Goal: Task Accomplishment & Management: Use online tool/utility

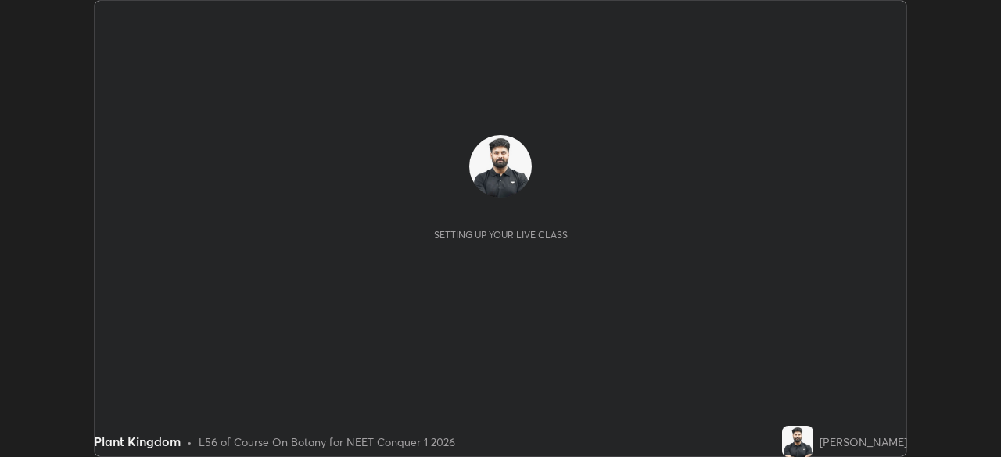
scroll to position [457, 1000]
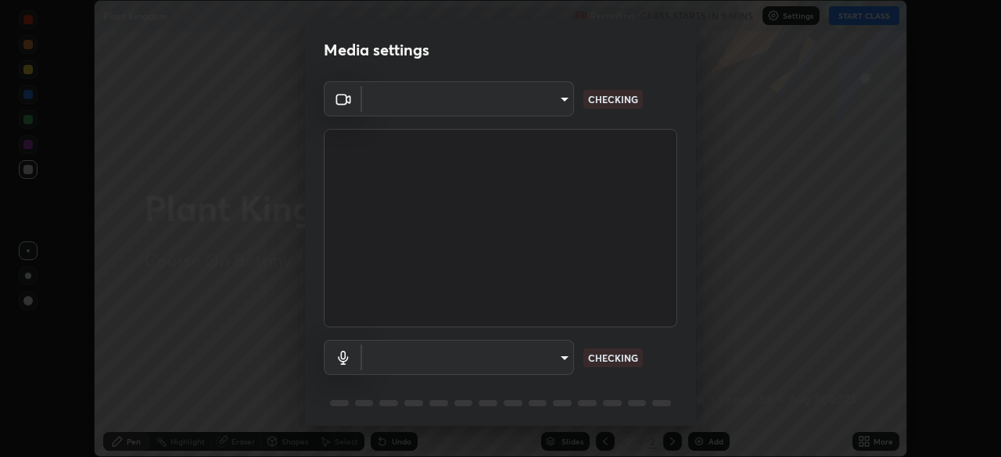
type input "bbfd6cf7026d504dd468edf870e60777175f15071da0e6f82e0d5b970fd68df4"
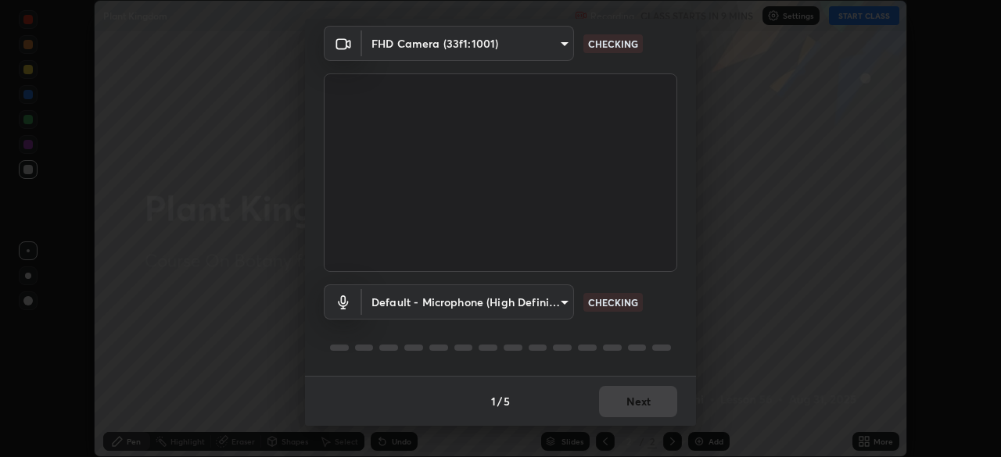
click at [555, 299] on body "Erase all Plant Kingdom Recording CLASS STARTS IN 9 MINS Settings START CLASS S…" at bounding box center [500, 228] width 1001 height 457
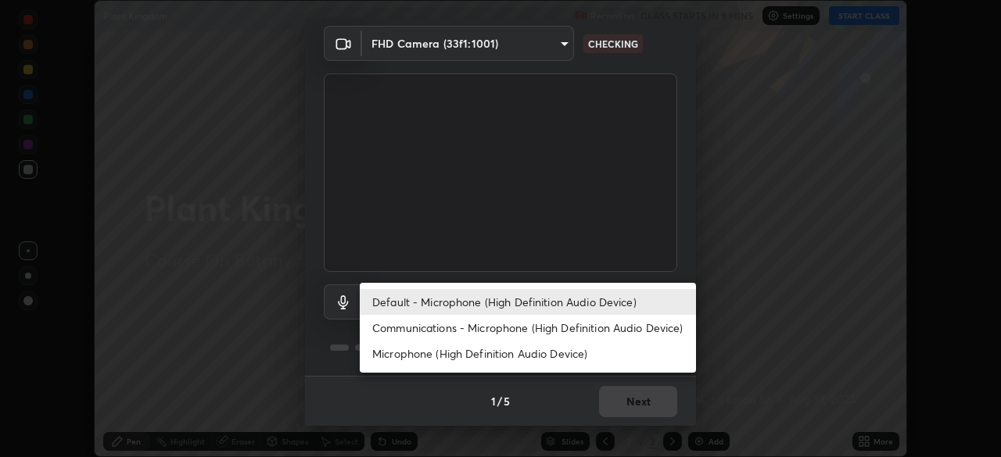
click at [534, 325] on li "Communications - Microphone (High Definition Audio Device)" at bounding box center [528, 328] width 336 height 26
type input "communications"
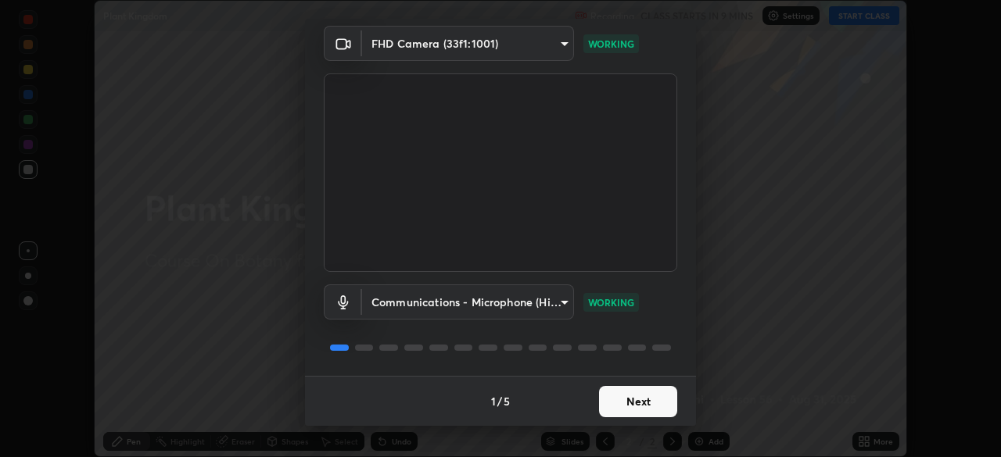
click at [643, 396] on button "Next" at bounding box center [638, 401] width 78 height 31
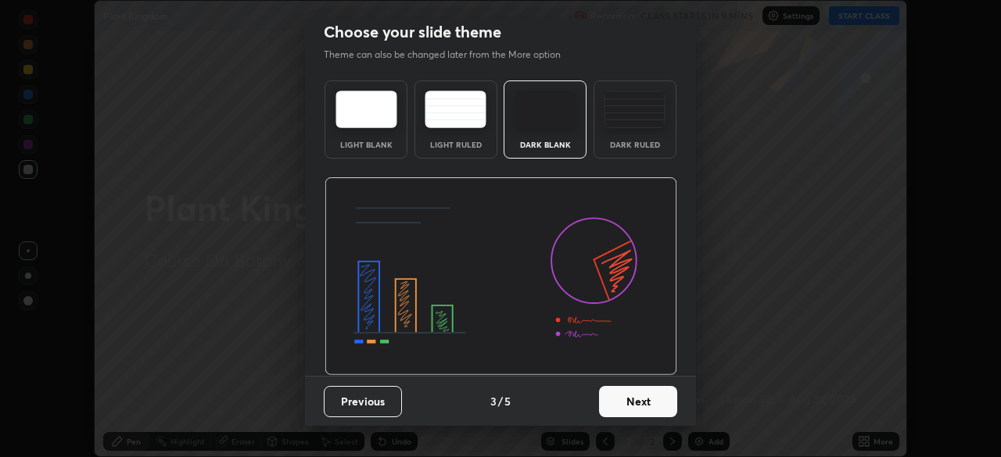
scroll to position [0, 0]
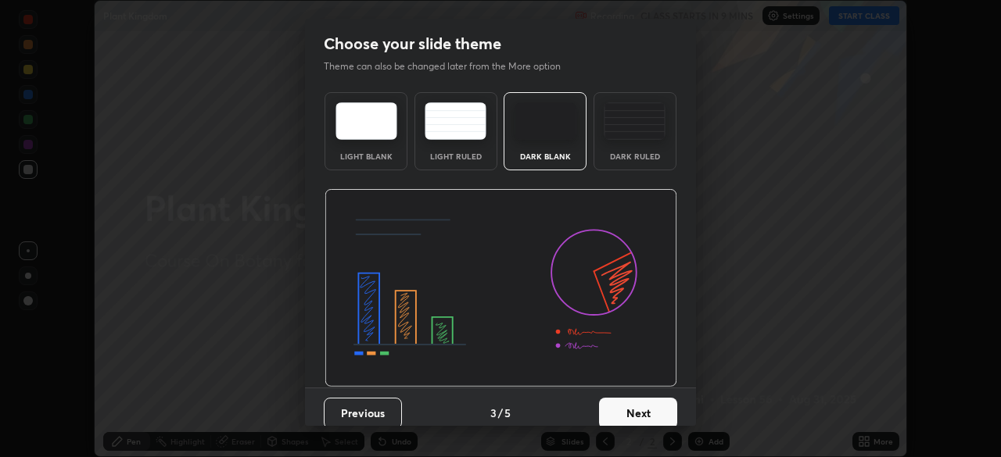
click at [647, 403] on button "Next" at bounding box center [638, 413] width 78 height 31
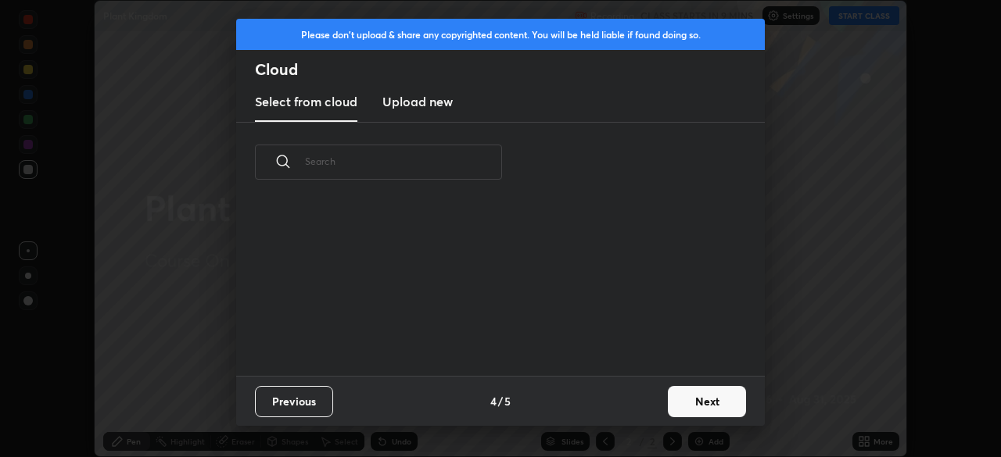
click at [652, 407] on div "Previous 4 / 5 Next" at bounding box center [500, 401] width 529 height 50
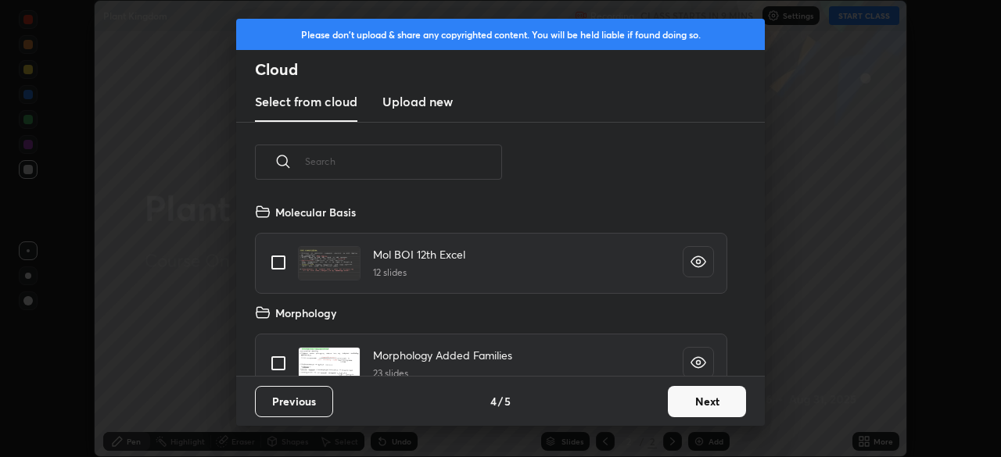
click at [669, 401] on button "Next" at bounding box center [707, 401] width 78 height 31
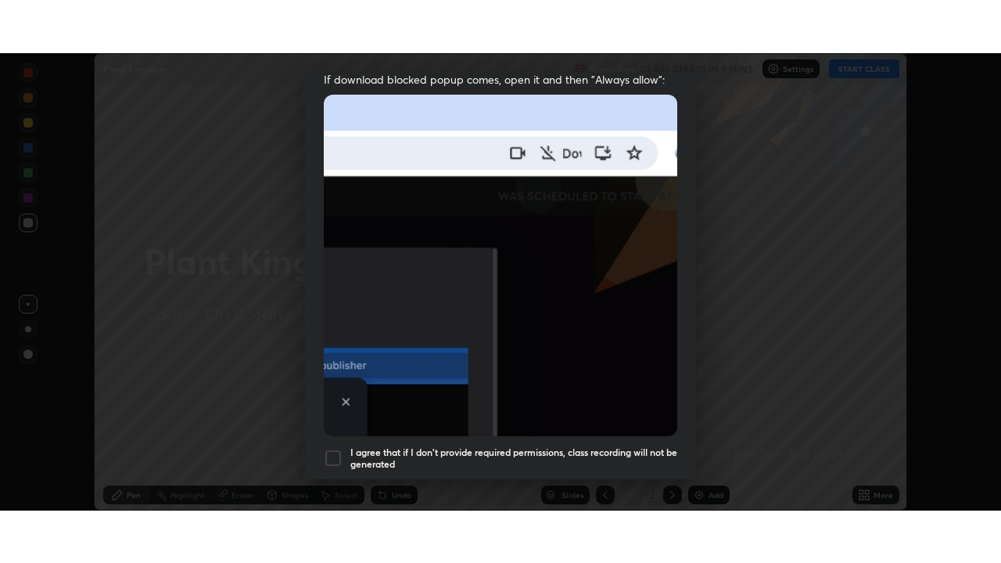
scroll to position [374, 0]
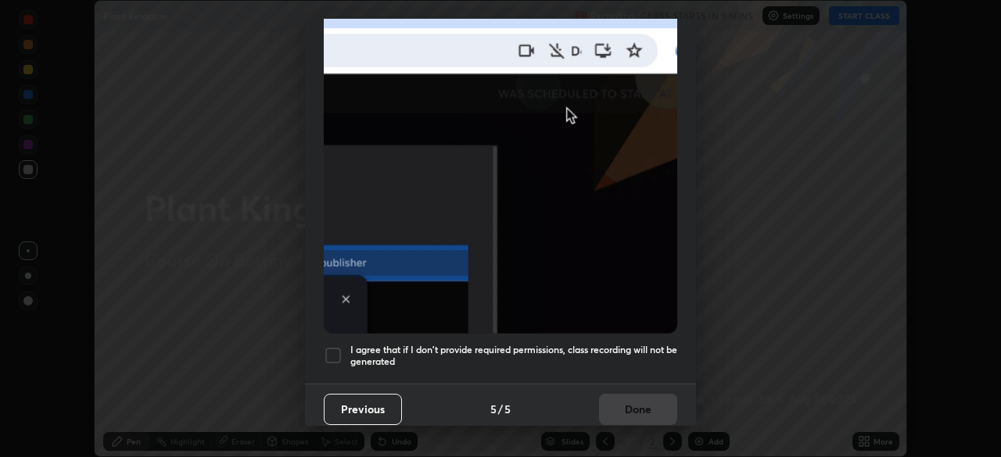
click at [605, 344] on h5 "I agree that if I don't provide required permissions, class recording will not …" at bounding box center [513, 356] width 327 height 24
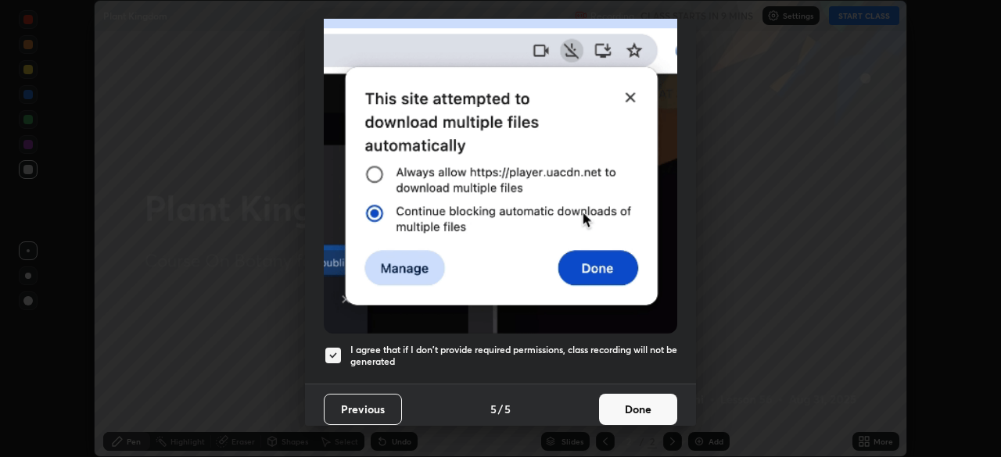
click at [629, 394] on button "Done" at bounding box center [638, 409] width 78 height 31
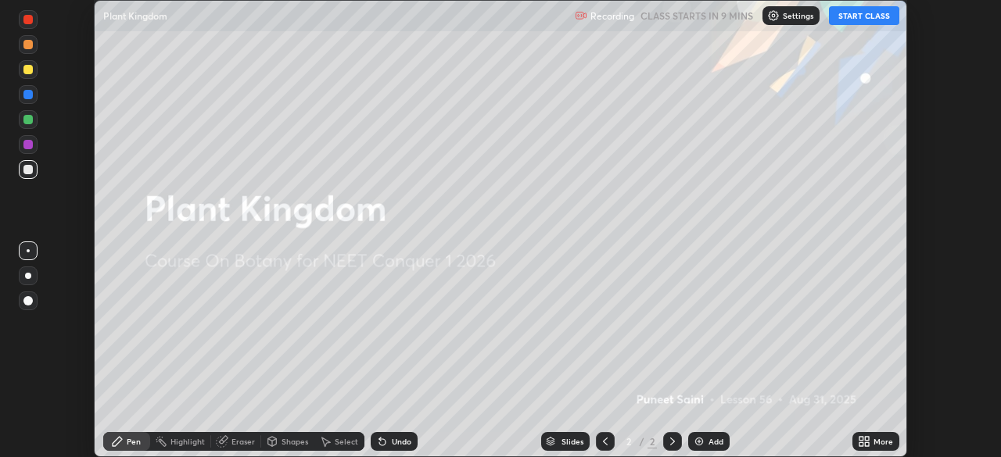
click at [870, 443] on div "More" at bounding box center [875, 441] width 47 height 19
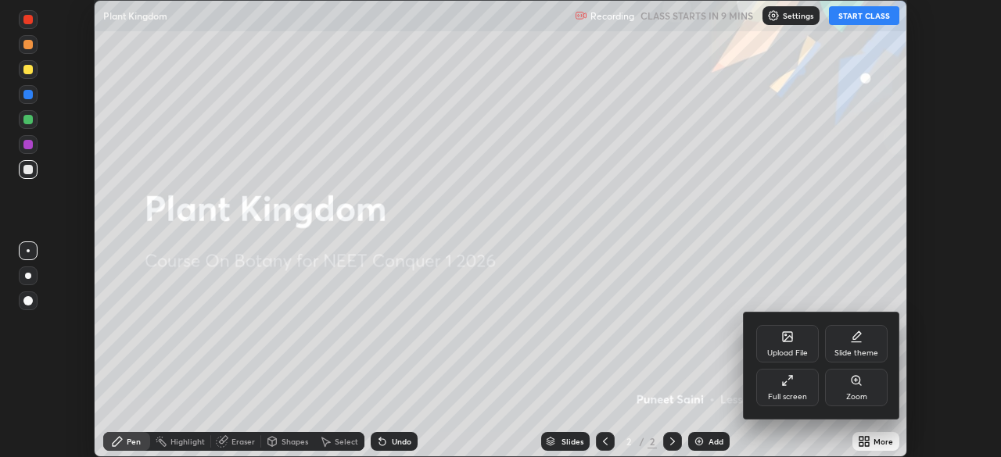
click at [798, 393] on div "Full screen" at bounding box center [787, 397] width 39 height 8
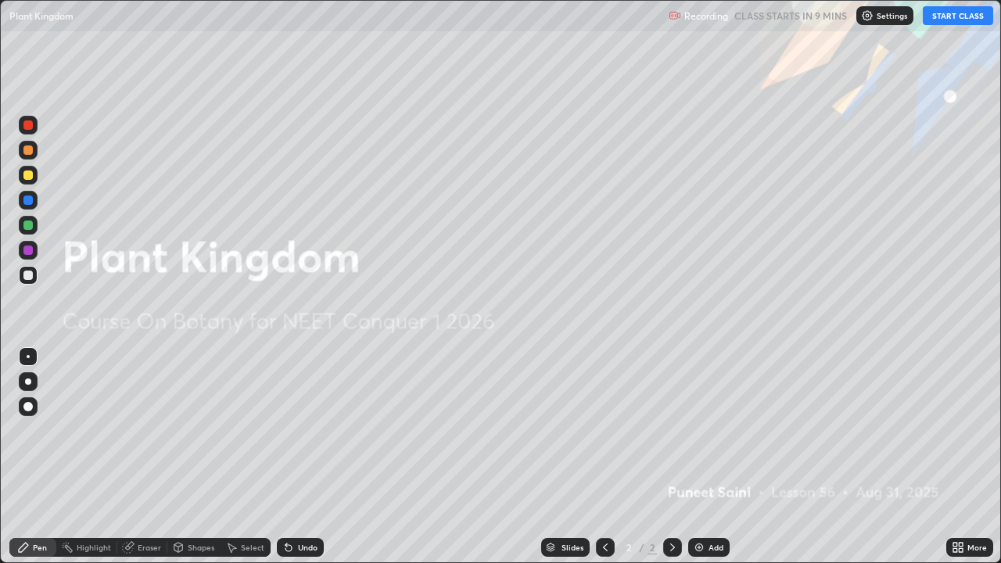
scroll to position [563, 1001]
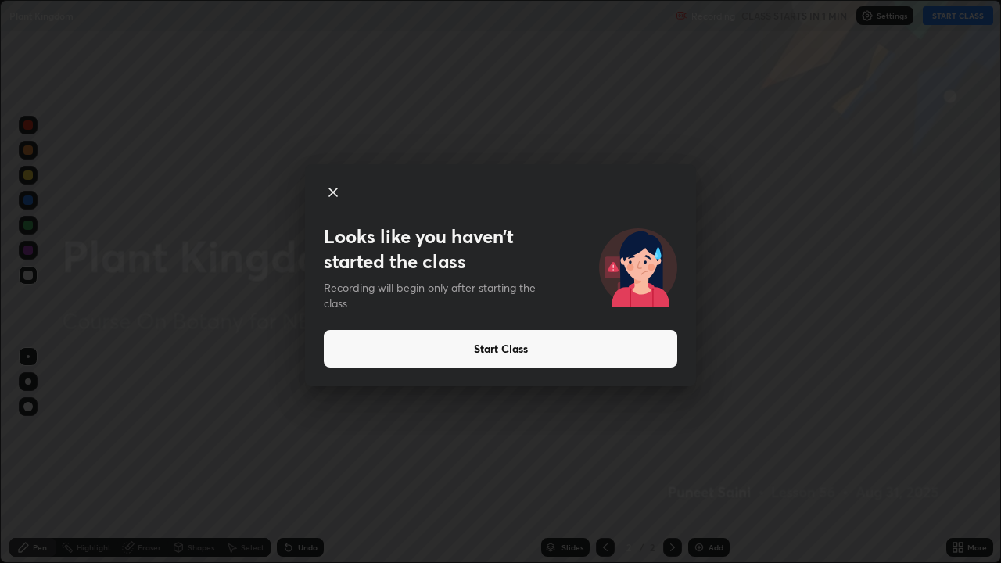
click at [543, 350] on button "Start Class" at bounding box center [500, 349] width 353 height 38
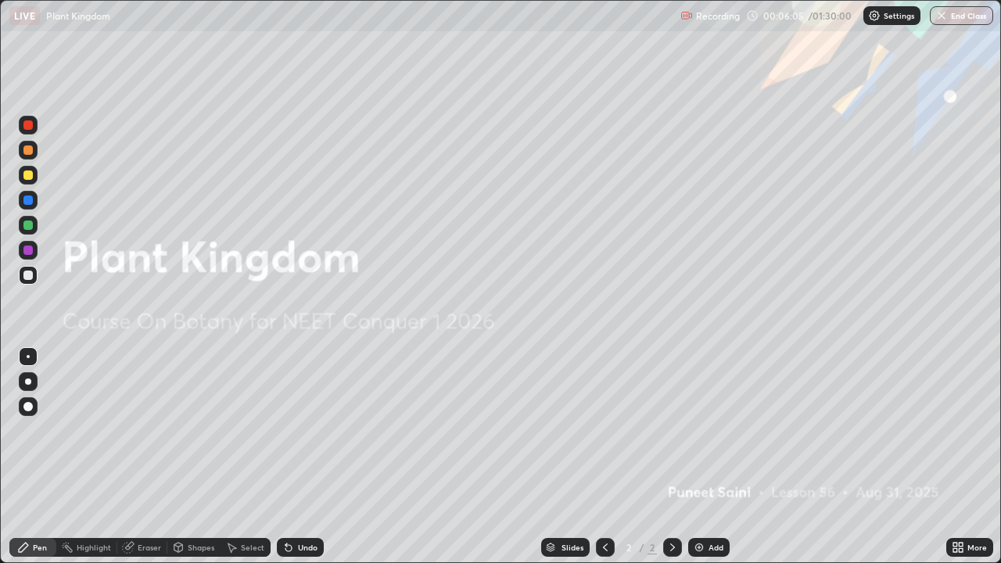
click at [710, 457] on div "Add" at bounding box center [715, 547] width 15 height 8
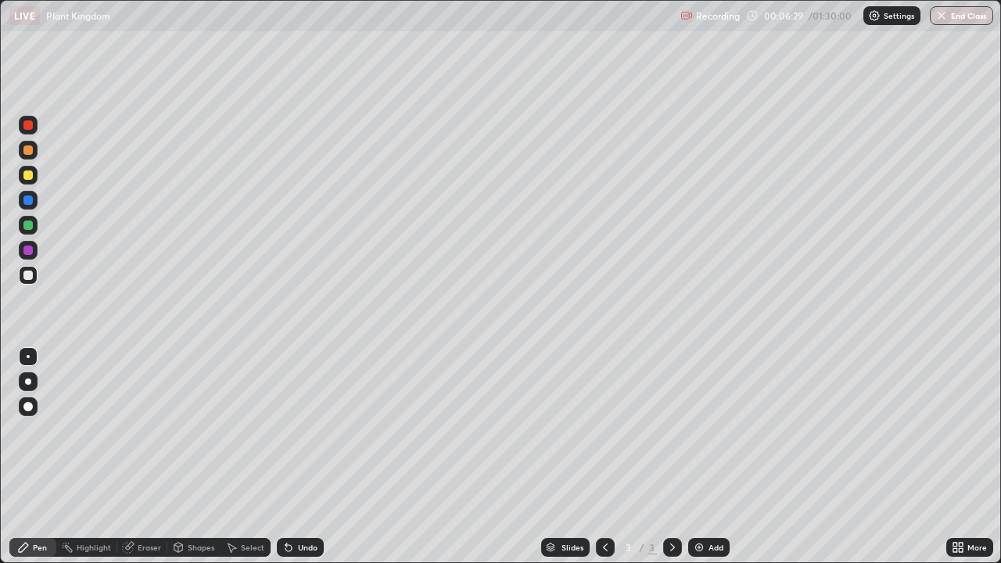
click at [30, 277] on div at bounding box center [27, 275] width 9 height 9
click at [29, 382] on div at bounding box center [28, 381] width 6 height 6
click at [699, 457] on img at bounding box center [699, 547] width 13 height 13
click at [30, 177] on div at bounding box center [27, 174] width 9 height 9
click at [286, 457] on icon at bounding box center [288, 548] width 6 height 6
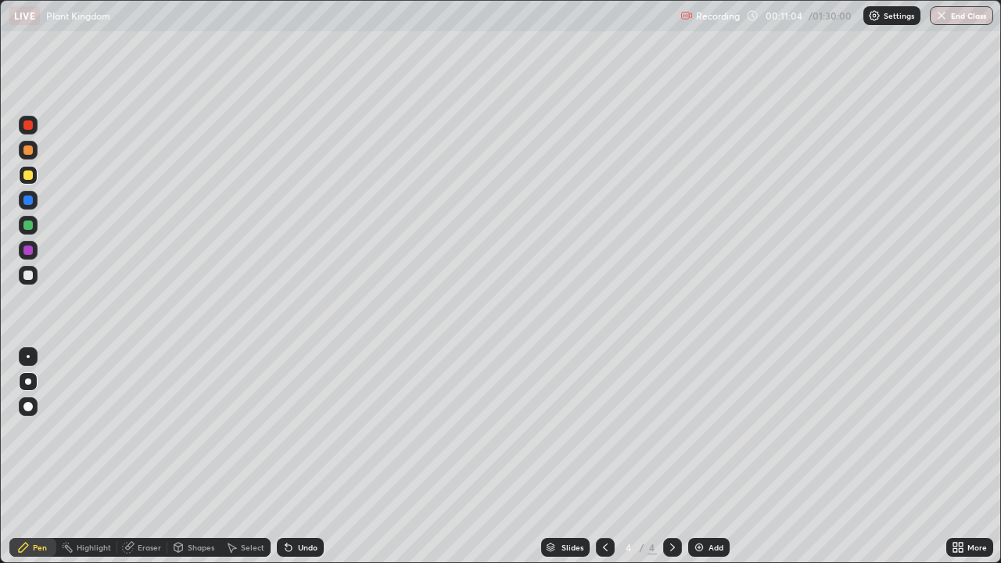
click at [286, 457] on icon at bounding box center [288, 548] width 6 height 6
click at [292, 457] on icon at bounding box center [288, 547] width 13 height 13
click at [298, 457] on div "Undo" at bounding box center [308, 547] width 20 height 8
click at [298, 457] on div "Undo" at bounding box center [300, 547] width 47 height 19
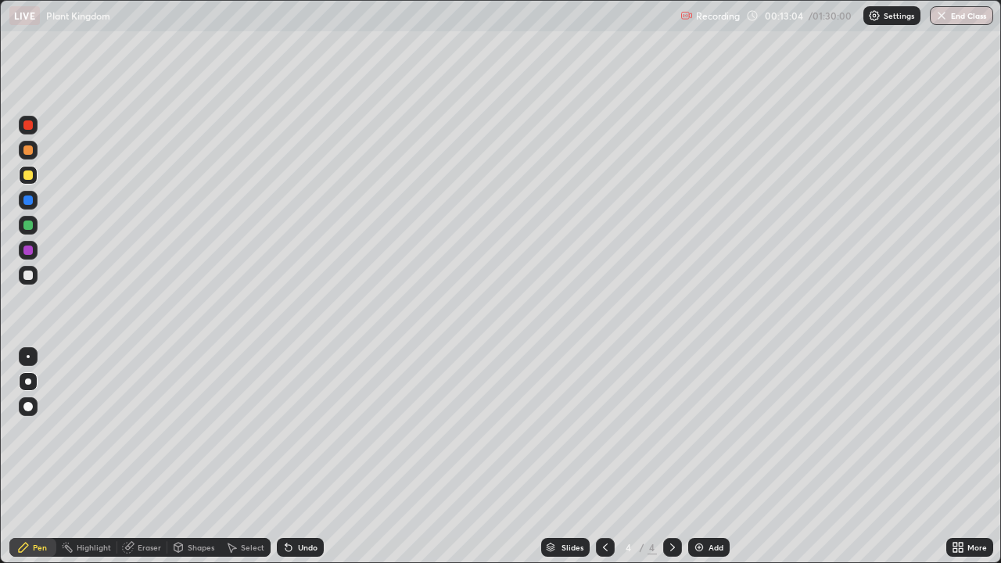
click at [297, 457] on div "Undo" at bounding box center [300, 547] width 47 height 19
click at [296, 457] on div "Undo" at bounding box center [300, 547] width 47 height 19
click at [30, 278] on div at bounding box center [27, 275] width 9 height 9
click at [28, 276] on div at bounding box center [27, 275] width 9 height 9
click at [285, 457] on div "Undo" at bounding box center [300, 547] width 47 height 19
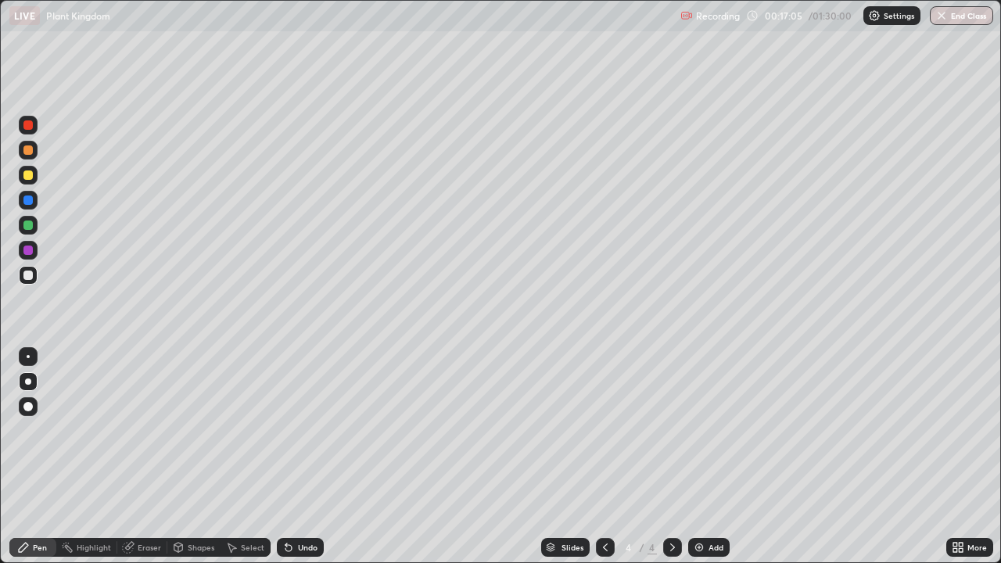
click at [310, 457] on div "Undo" at bounding box center [308, 547] width 20 height 8
click at [307, 457] on div "Undo" at bounding box center [308, 547] width 20 height 8
click at [962, 457] on icon at bounding box center [961, 550] width 4 height 4
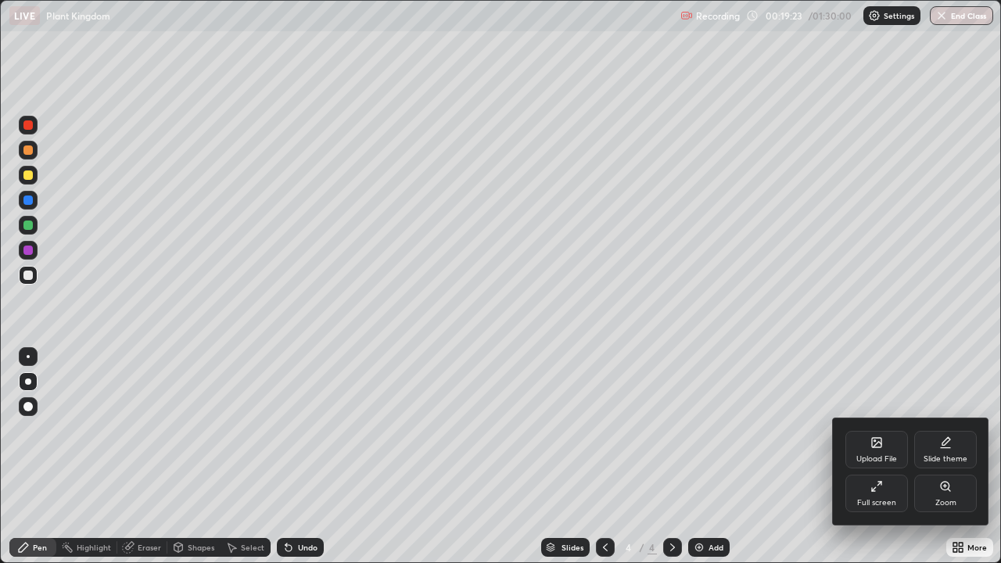
click at [861, 455] on div "Upload File" at bounding box center [876, 459] width 41 height 8
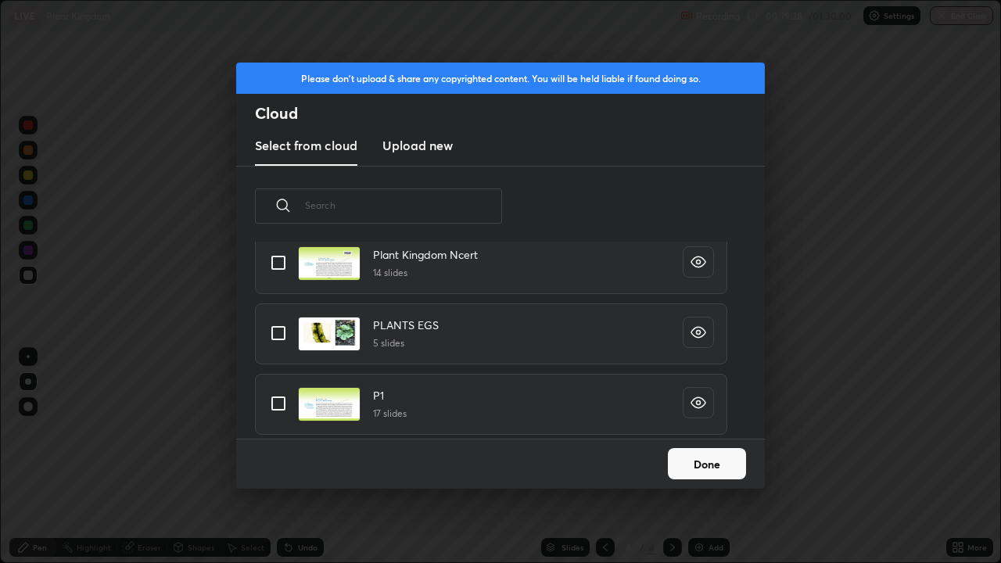
scroll to position [539, 0]
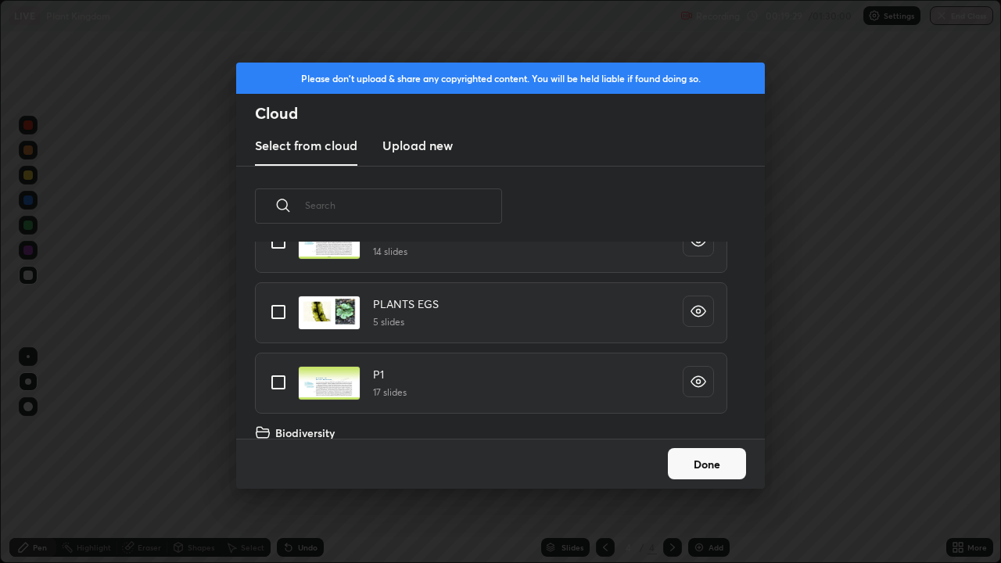
click at [281, 306] on input "grid" at bounding box center [278, 312] width 33 height 33
checkbox input "true"
click at [690, 457] on button "Done" at bounding box center [707, 463] width 78 height 31
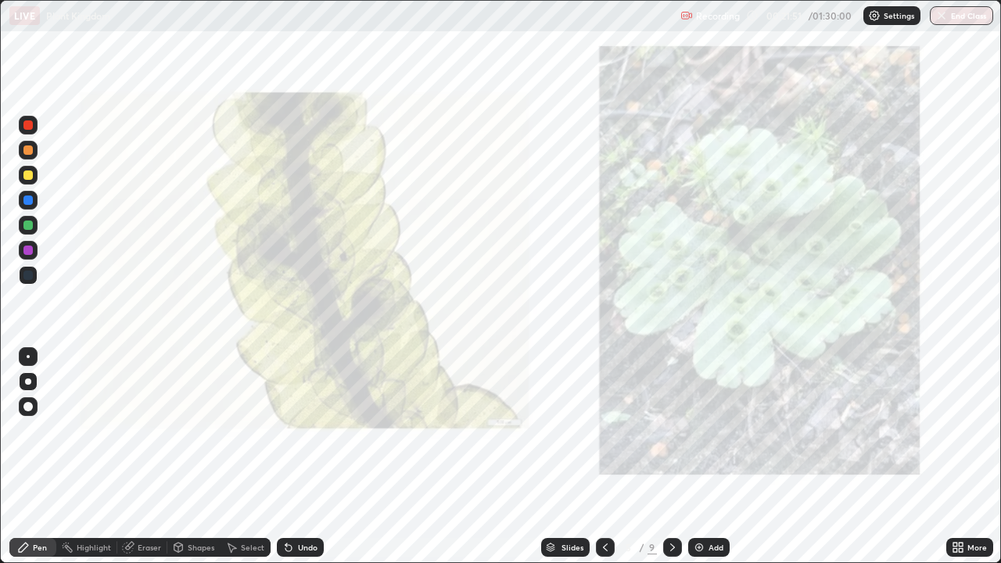
click at [671, 457] on icon at bounding box center [672, 547] width 13 height 13
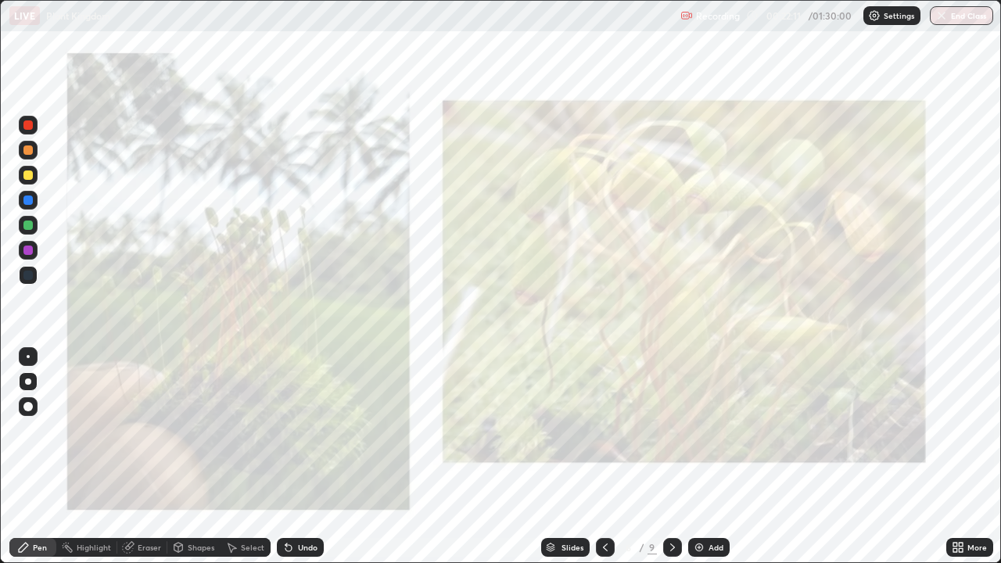
click at [604, 457] on icon at bounding box center [605, 547] width 13 height 13
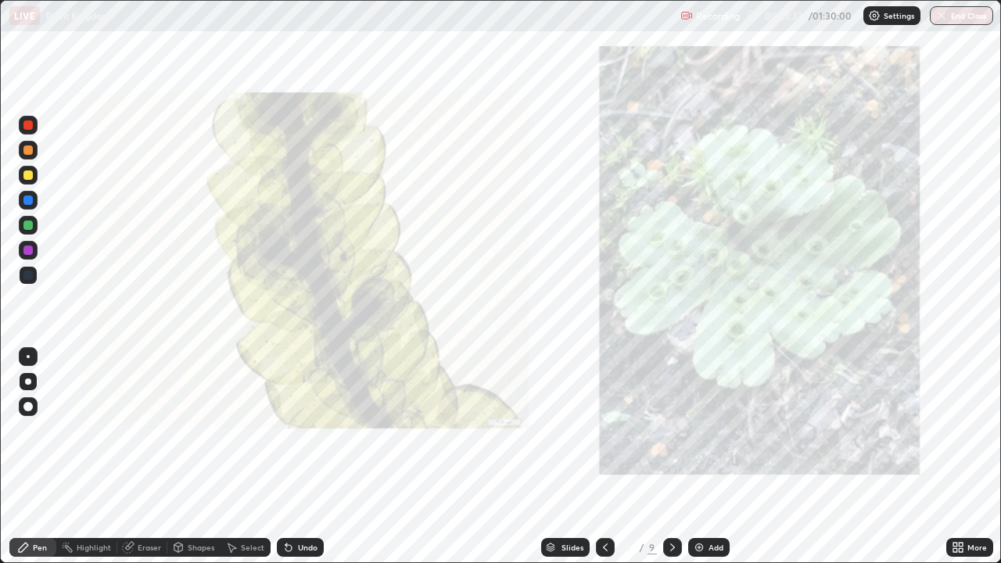
click at [610, 457] on div at bounding box center [605, 547] width 19 height 19
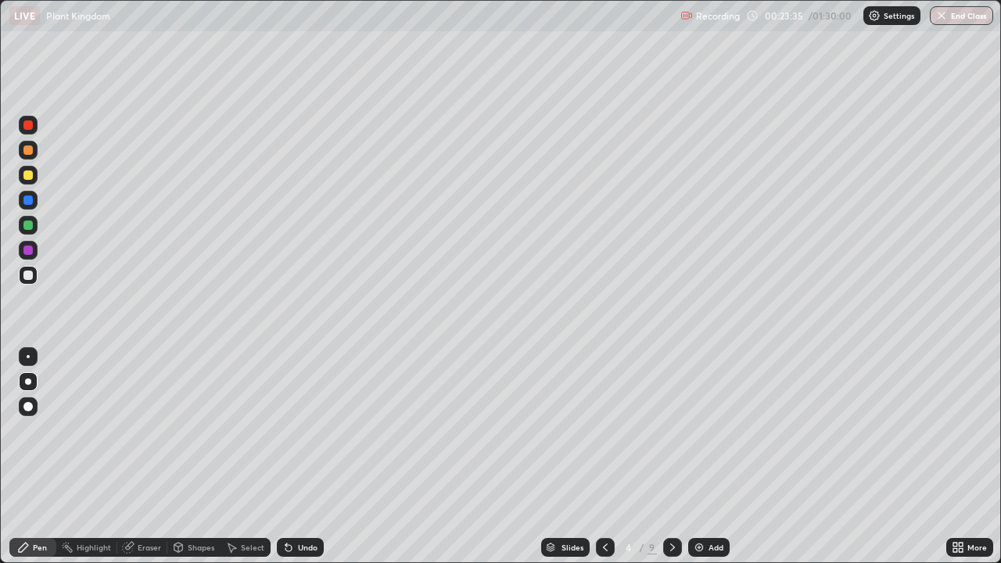
click at [29, 275] on div at bounding box center [27, 275] width 9 height 9
click at [298, 457] on div "Undo" at bounding box center [308, 547] width 20 height 8
click at [704, 457] on div "Add" at bounding box center [708, 547] width 41 height 19
click at [28, 278] on div at bounding box center [27, 275] width 9 height 9
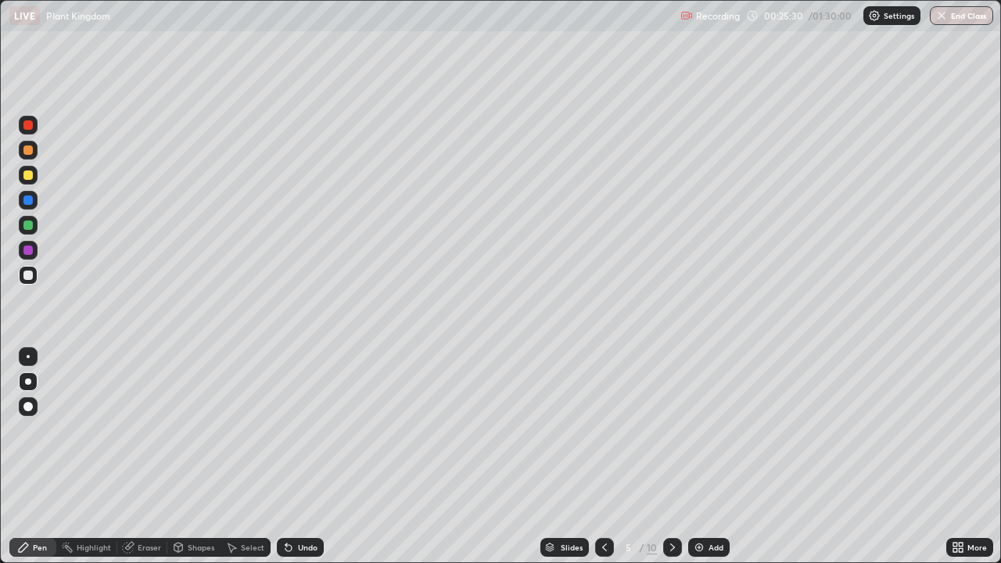
click at [31, 278] on div at bounding box center [27, 275] width 9 height 9
click at [27, 152] on div at bounding box center [27, 149] width 9 height 9
click at [25, 225] on div at bounding box center [27, 224] width 9 height 9
click at [30, 276] on div at bounding box center [27, 275] width 9 height 9
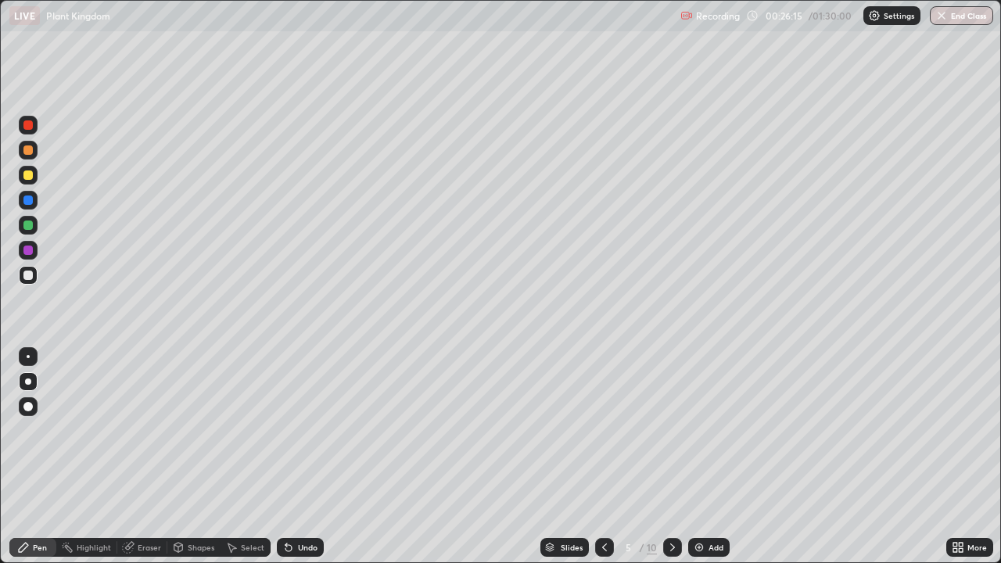
click at [30, 275] on div at bounding box center [27, 275] width 9 height 9
click at [283, 457] on div "Undo" at bounding box center [300, 547] width 47 height 19
click at [26, 274] on div at bounding box center [27, 275] width 9 height 9
click at [28, 179] on div at bounding box center [27, 174] width 9 height 9
click at [28, 274] on div at bounding box center [27, 275] width 9 height 9
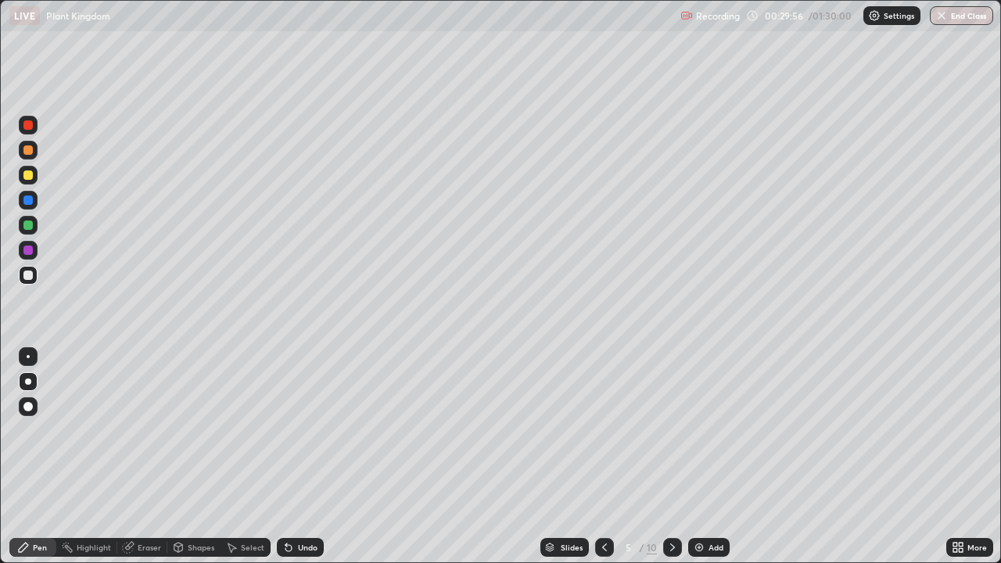
click at [28, 274] on div at bounding box center [27, 275] width 9 height 9
click at [30, 271] on div at bounding box center [27, 275] width 9 height 9
click at [24, 126] on div at bounding box center [27, 124] width 9 height 9
click at [298, 457] on div "Undo" at bounding box center [308, 547] width 20 height 8
click at [26, 275] on div at bounding box center [27, 275] width 9 height 9
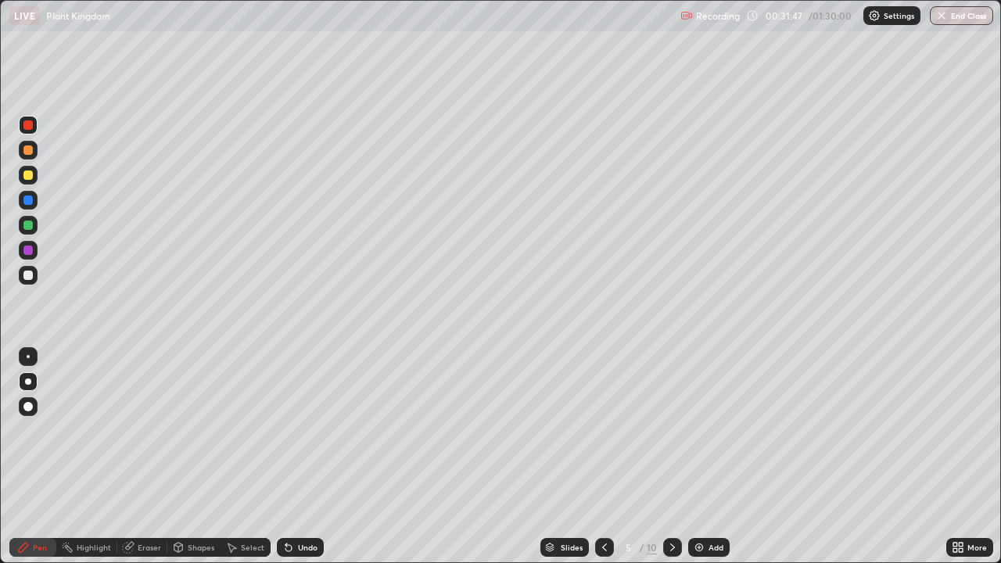
click at [27, 275] on div at bounding box center [27, 275] width 9 height 9
click at [31, 275] on div at bounding box center [27, 275] width 9 height 9
click at [28, 176] on div at bounding box center [27, 174] width 9 height 9
click at [30, 178] on div at bounding box center [27, 174] width 9 height 9
click at [29, 278] on div at bounding box center [27, 275] width 9 height 9
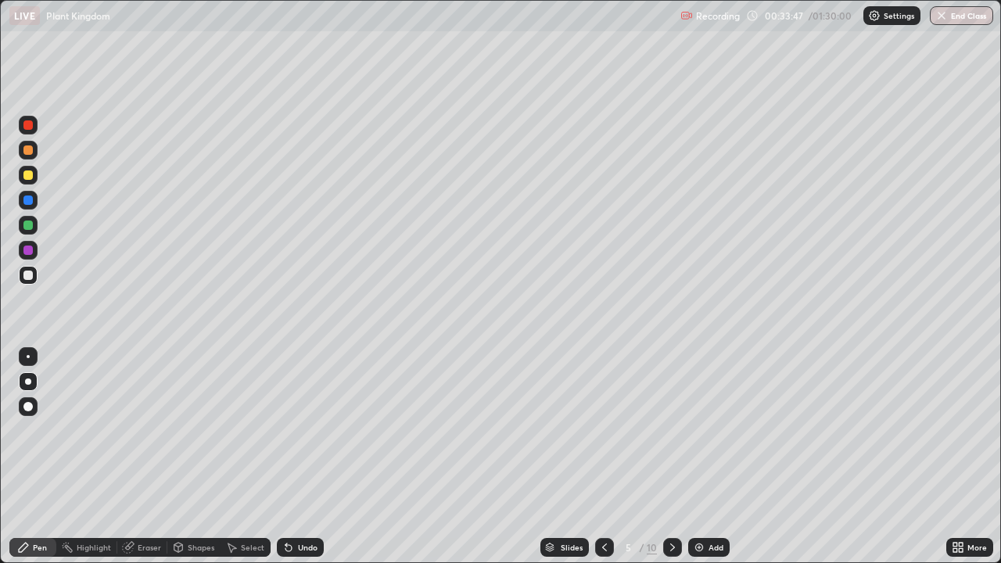
click at [311, 457] on div "Undo" at bounding box center [308, 547] width 20 height 8
click at [305, 457] on div "Undo" at bounding box center [308, 547] width 20 height 8
click at [28, 176] on div at bounding box center [27, 174] width 9 height 9
click at [26, 179] on div at bounding box center [27, 174] width 9 height 9
click at [29, 275] on div at bounding box center [27, 275] width 9 height 9
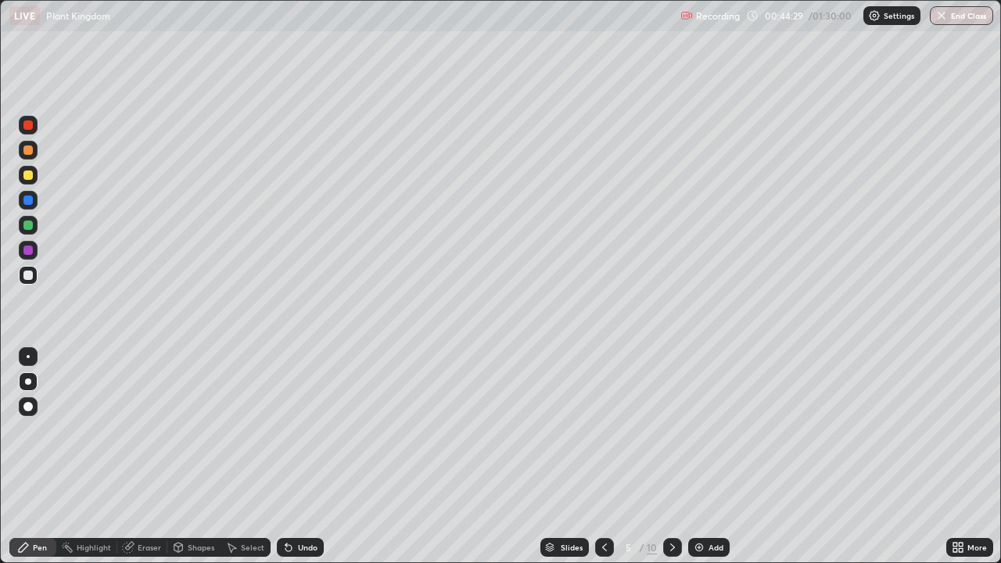
click at [962, 457] on icon at bounding box center [961, 550] width 4 height 4
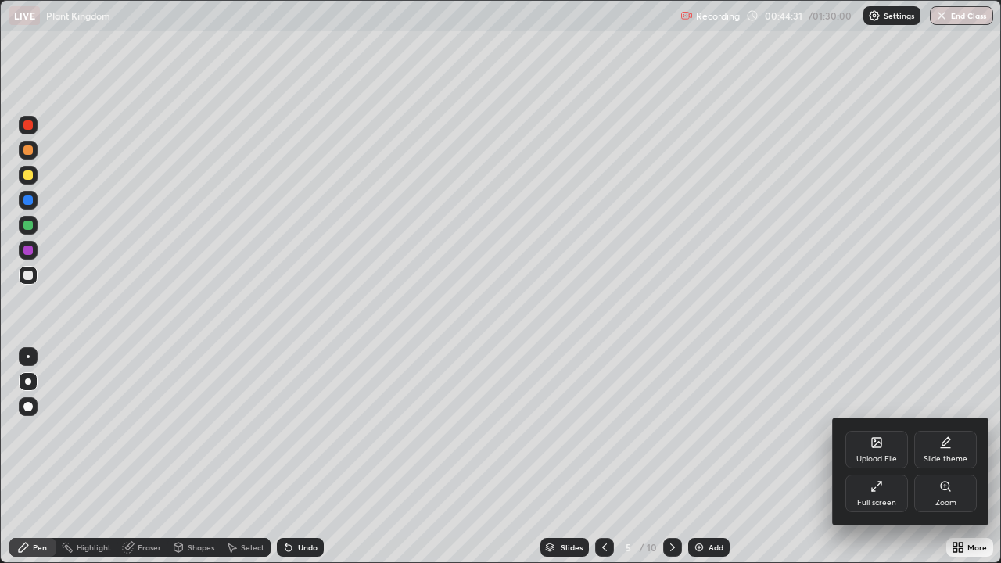
click at [893, 450] on div "Upload File" at bounding box center [876, 450] width 63 height 38
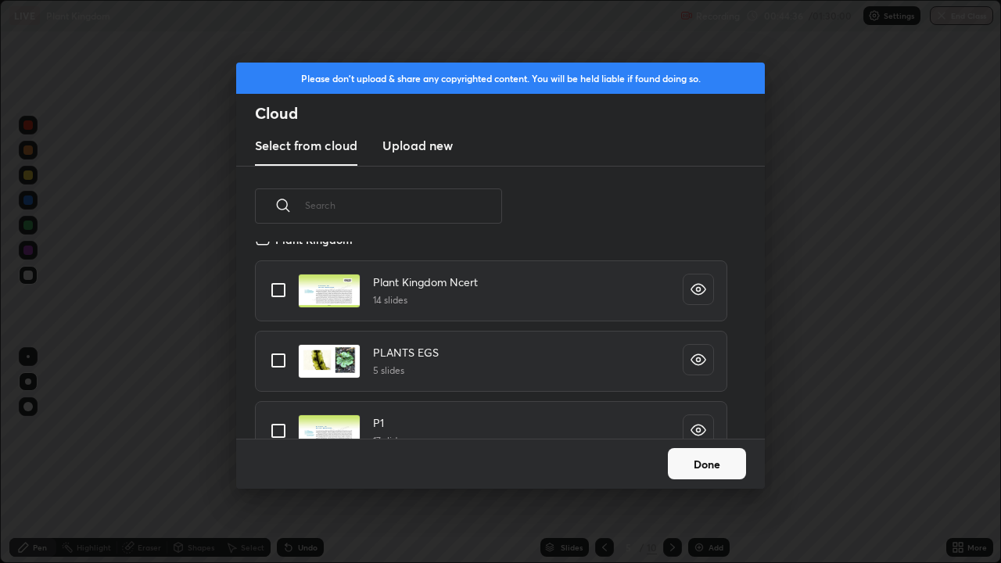
scroll to position [493, 0]
click at [281, 290] on input "grid" at bounding box center [278, 287] width 33 height 33
checkbox input "true"
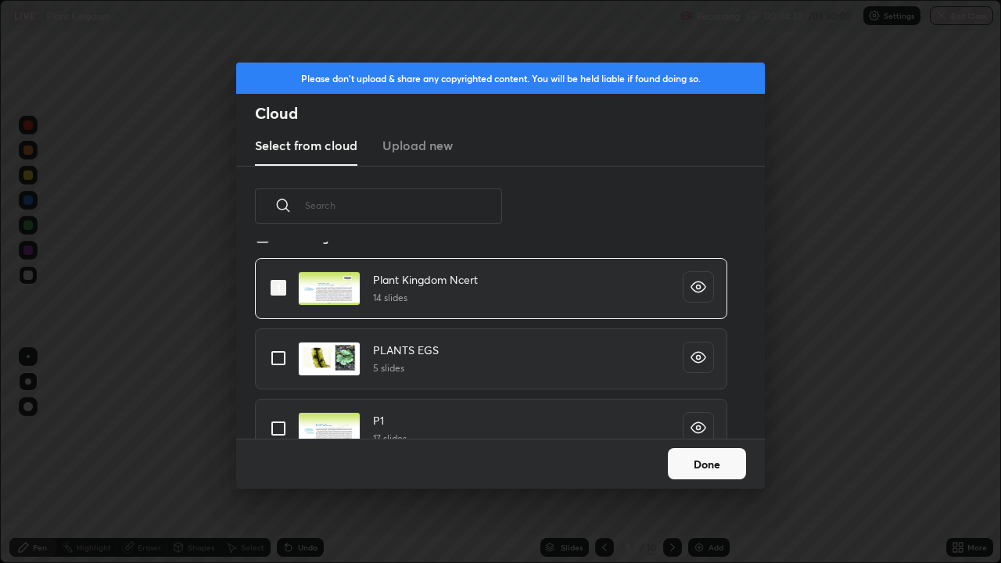
click at [700, 457] on button "Done" at bounding box center [707, 463] width 78 height 31
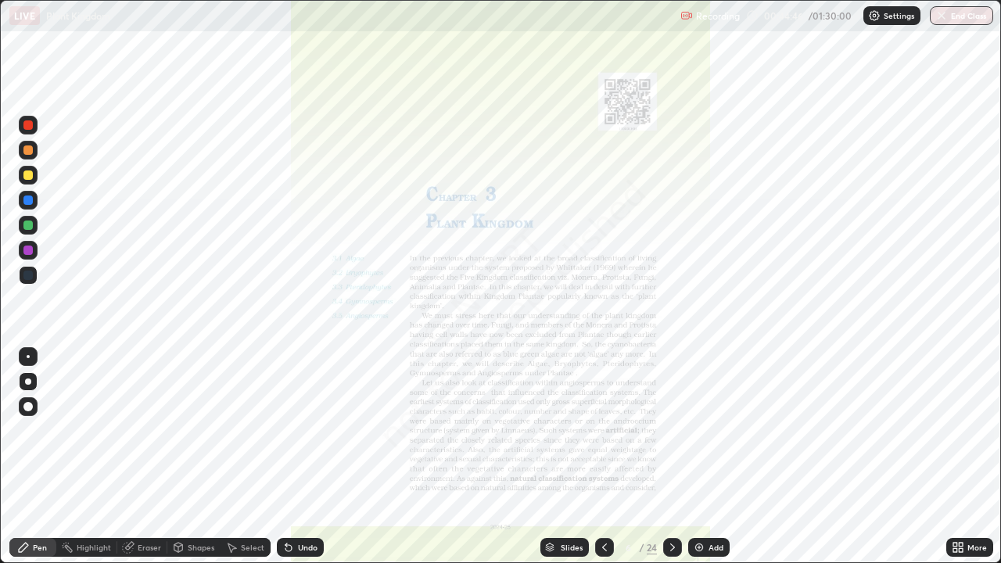
click at [671, 457] on icon at bounding box center [672, 547] width 13 height 13
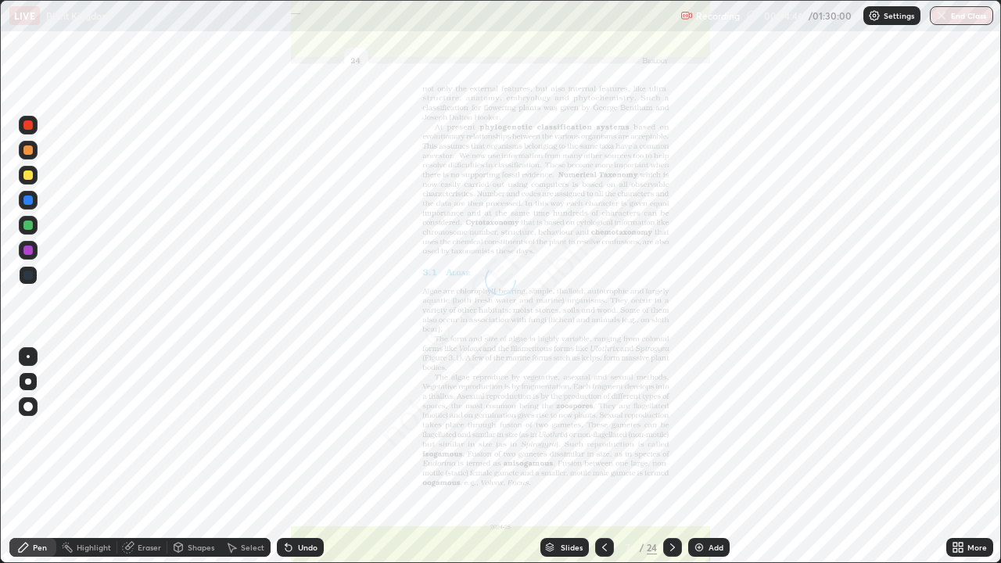
click at [672, 457] on icon at bounding box center [672, 547] width 13 height 13
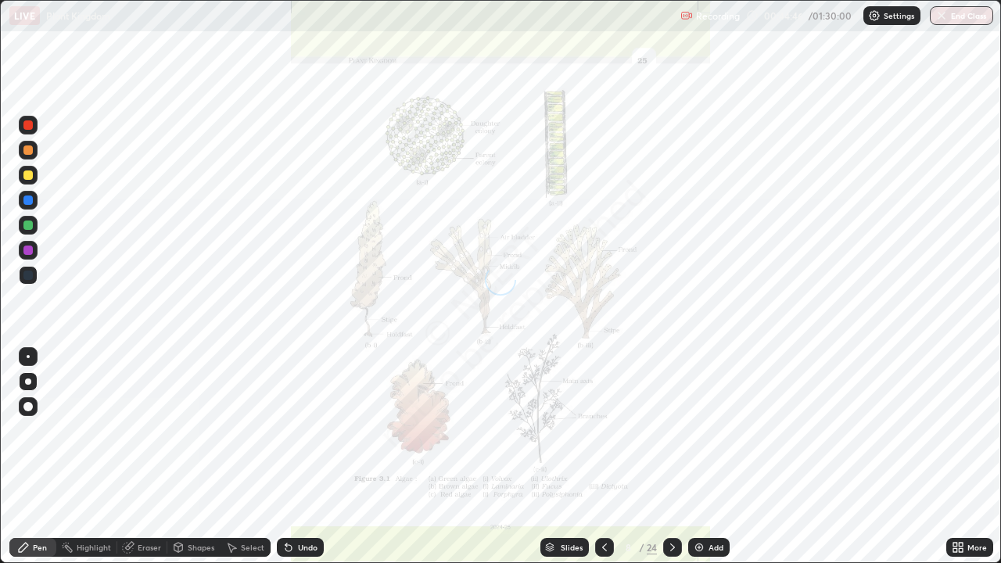
click at [672, 457] on icon at bounding box center [672, 547] width 13 height 13
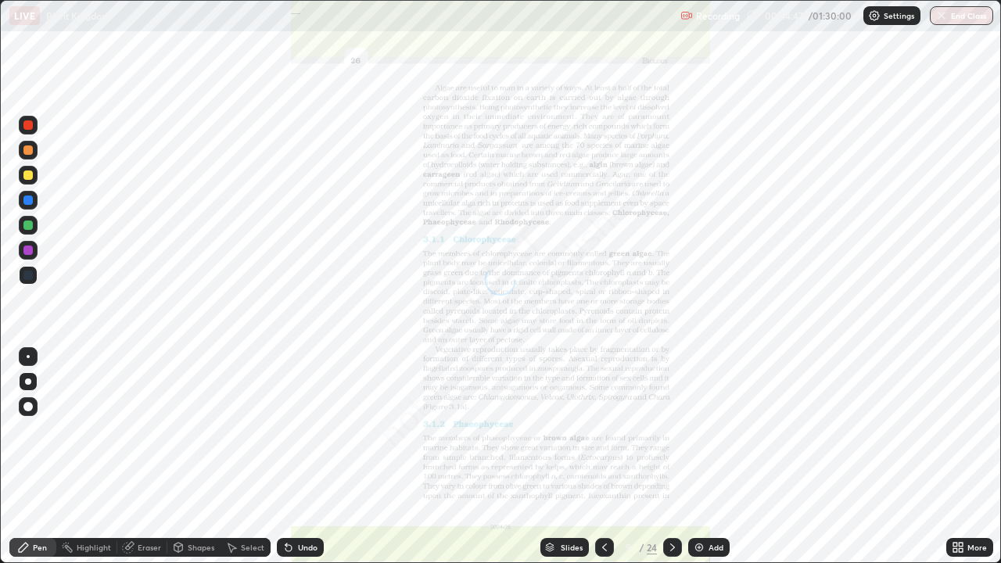
click at [672, 457] on icon at bounding box center [672, 547] width 13 height 13
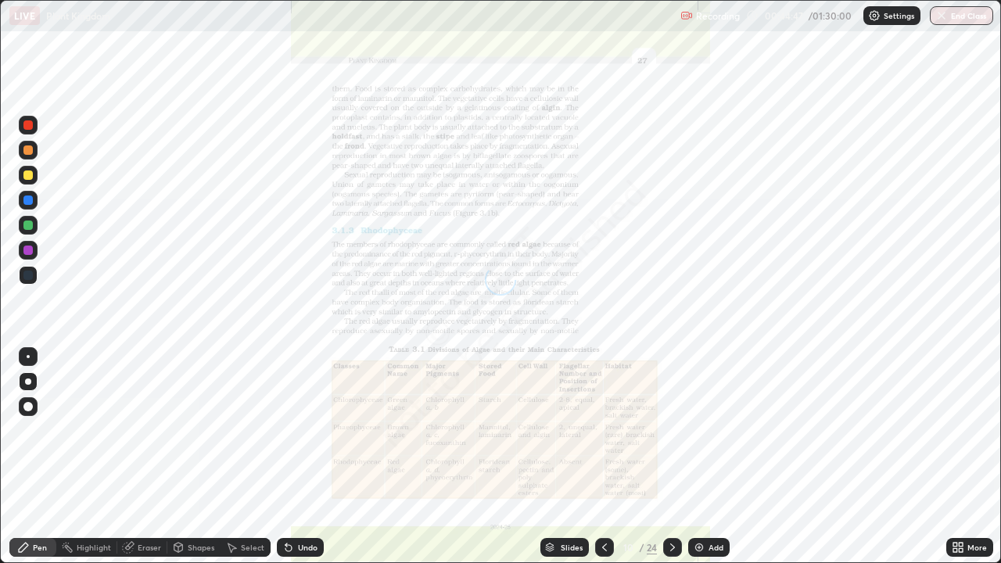
click at [672, 457] on icon at bounding box center [672, 547] width 13 height 13
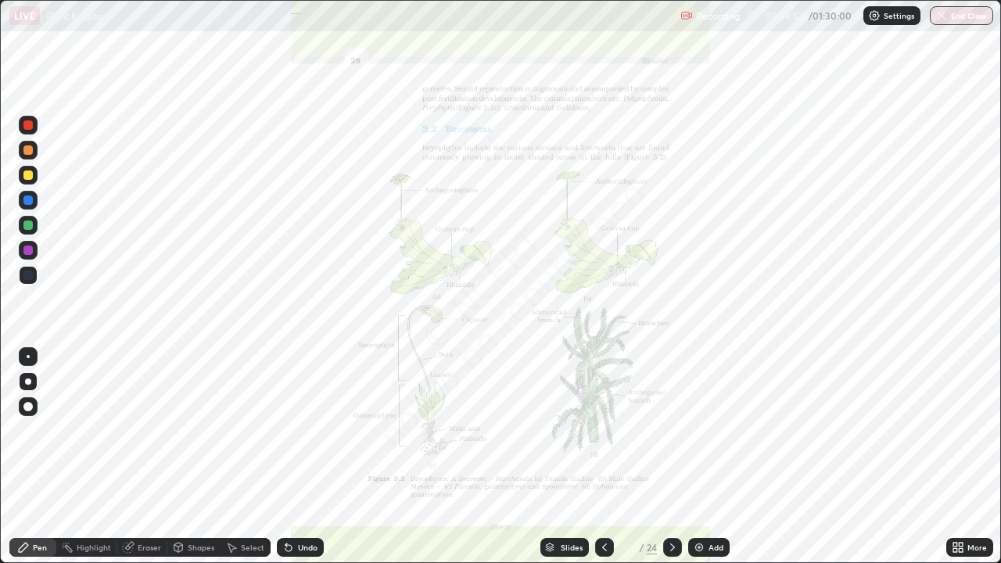
click at [962, 457] on icon at bounding box center [961, 550] width 4 height 4
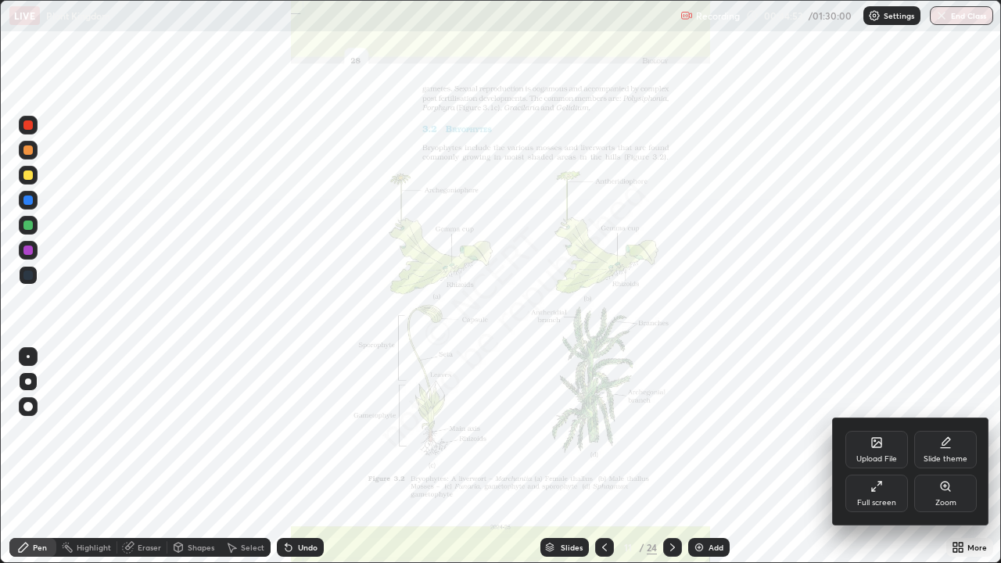
click at [939, 457] on div "Zoom" at bounding box center [945, 503] width 21 height 8
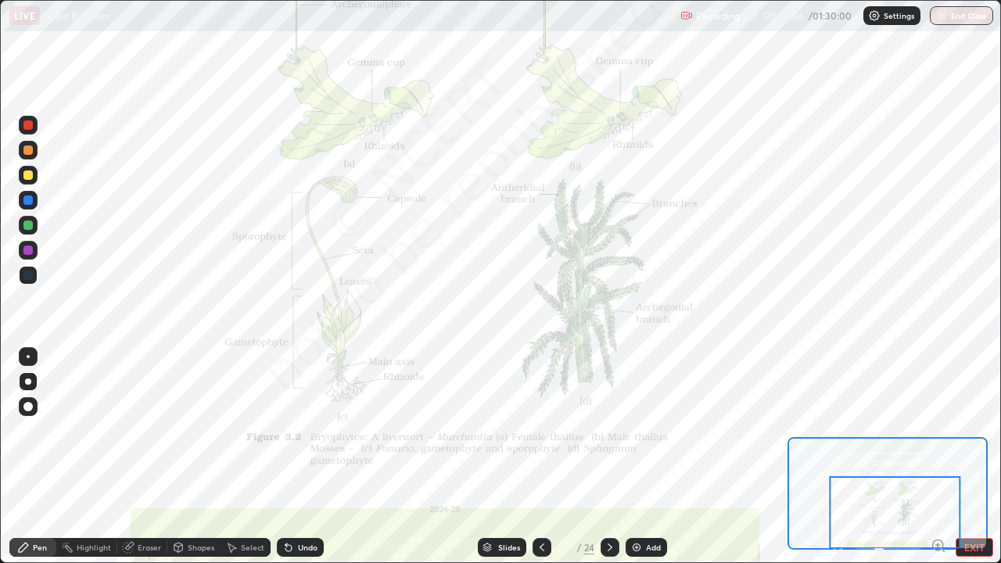
click at [632, 457] on img at bounding box center [636, 547] width 13 height 13
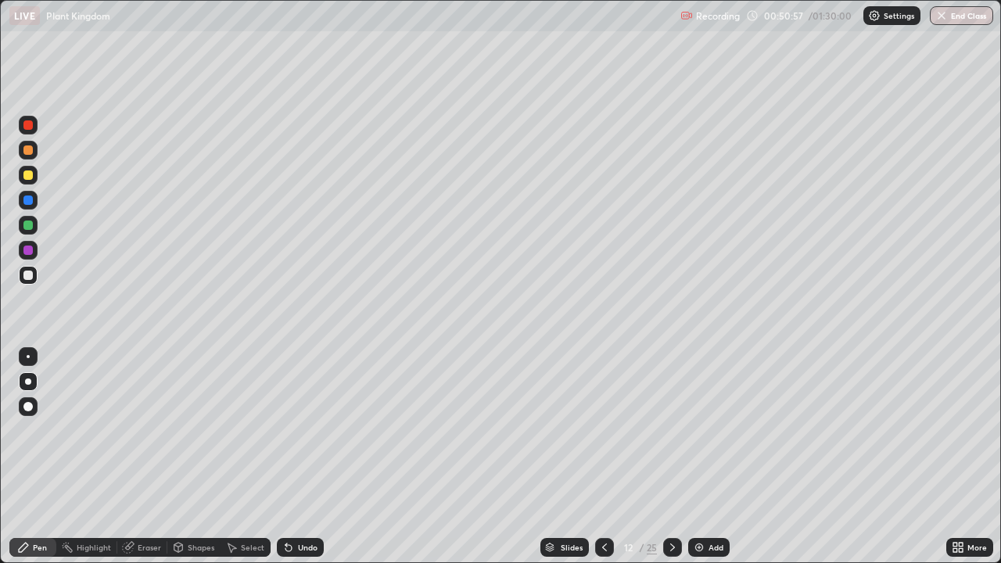
click at [30, 274] on div at bounding box center [27, 275] width 9 height 9
click at [301, 457] on div "Undo" at bounding box center [308, 547] width 20 height 8
click at [299, 457] on div "Undo" at bounding box center [308, 547] width 20 height 8
click at [285, 457] on icon at bounding box center [286, 544] width 2 height 2
click at [288, 457] on div "Undo" at bounding box center [300, 547] width 47 height 19
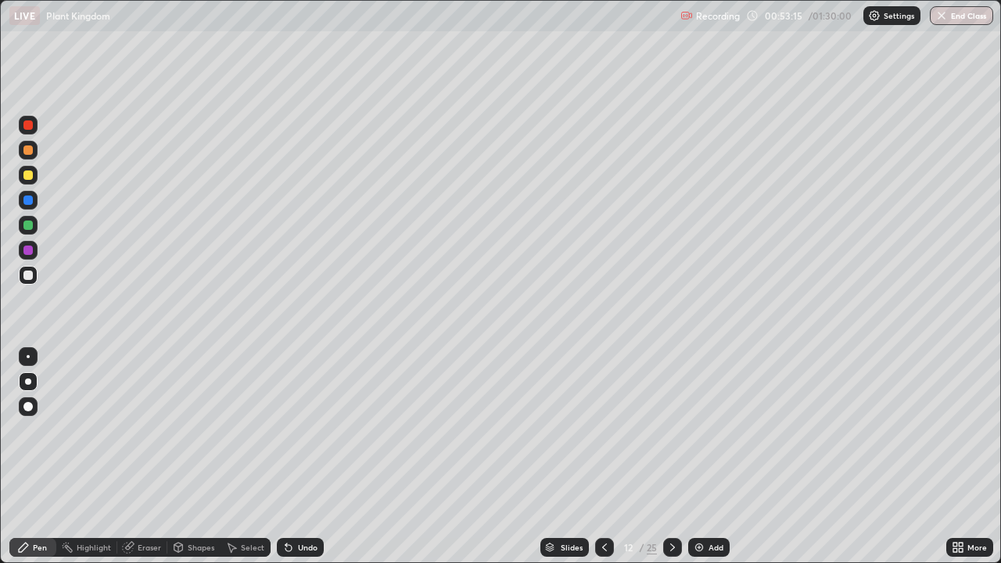
click at [29, 175] on div at bounding box center [27, 174] width 9 height 9
click at [31, 275] on div at bounding box center [27, 275] width 9 height 9
click at [285, 457] on icon at bounding box center [286, 544] width 2 height 2
click at [294, 457] on div "Undo" at bounding box center [300, 547] width 47 height 19
click at [306, 457] on div "Undo" at bounding box center [308, 547] width 20 height 8
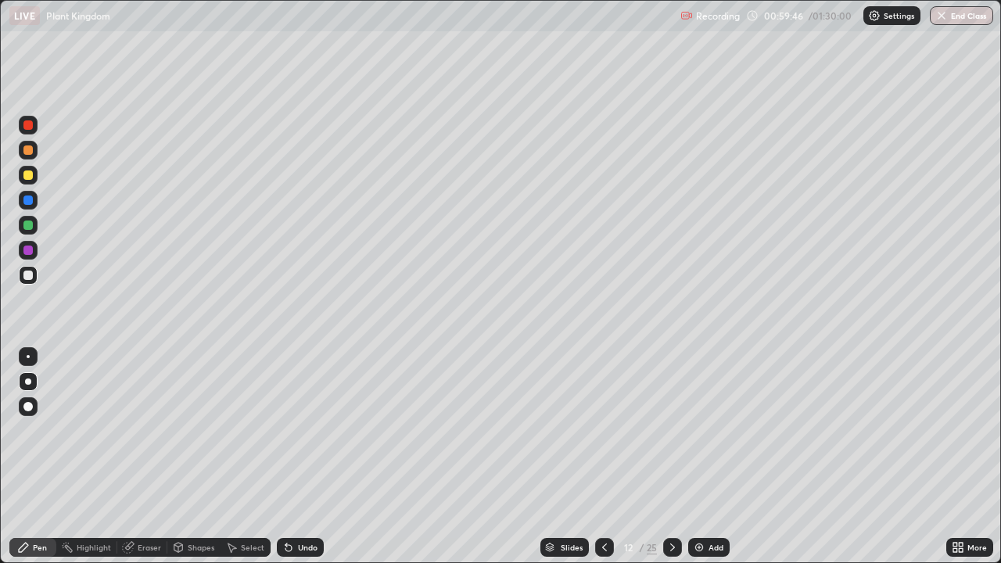
click at [298, 457] on div "Undo" at bounding box center [300, 547] width 47 height 19
click at [306, 457] on div "Undo" at bounding box center [300, 547] width 47 height 19
click at [298, 457] on div "Undo" at bounding box center [300, 547] width 47 height 19
click at [299, 457] on div "Undo" at bounding box center [300, 547] width 47 height 19
click at [298, 457] on div "Undo" at bounding box center [308, 547] width 20 height 8
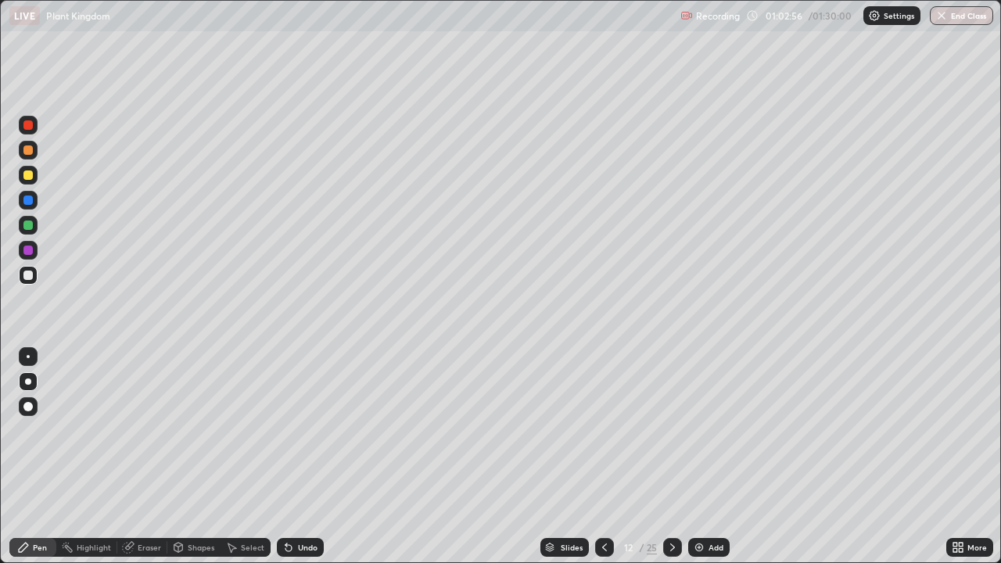
click at [303, 457] on div "Undo" at bounding box center [308, 547] width 20 height 8
click at [300, 457] on div "Undo" at bounding box center [308, 547] width 20 height 8
click at [303, 457] on div "Undo" at bounding box center [308, 547] width 20 height 8
click at [701, 457] on img at bounding box center [699, 547] width 13 height 13
click at [27, 177] on div at bounding box center [27, 174] width 9 height 9
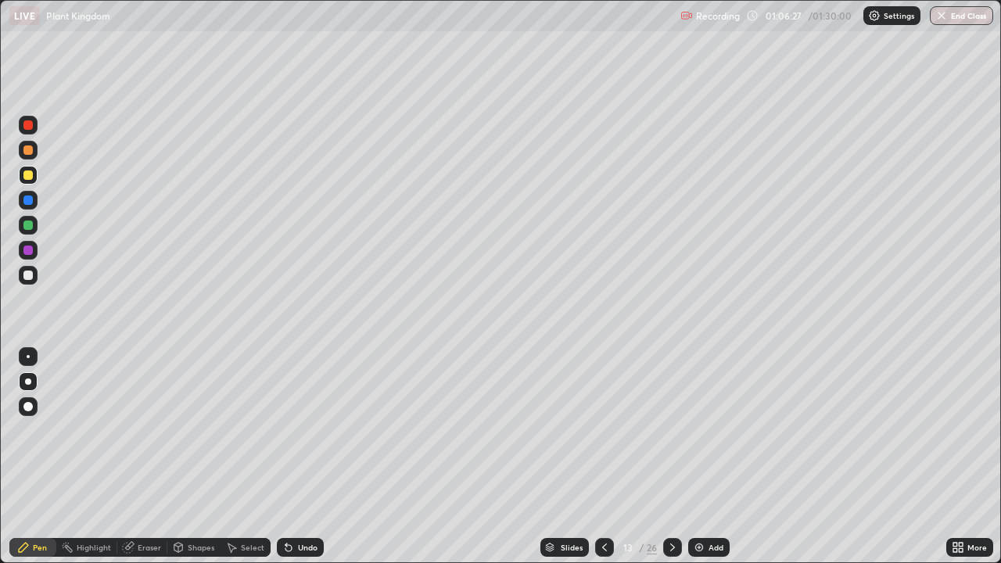
click at [27, 176] on div at bounding box center [27, 174] width 9 height 9
click at [31, 274] on div at bounding box center [27, 275] width 9 height 9
click at [288, 457] on div "Undo" at bounding box center [297, 547] width 53 height 31
click at [26, 274] on div at bounding box center [27, 275] width 9 height 9
click at [27, 179] on div at bounding box center [27, 174] width 9 height 9
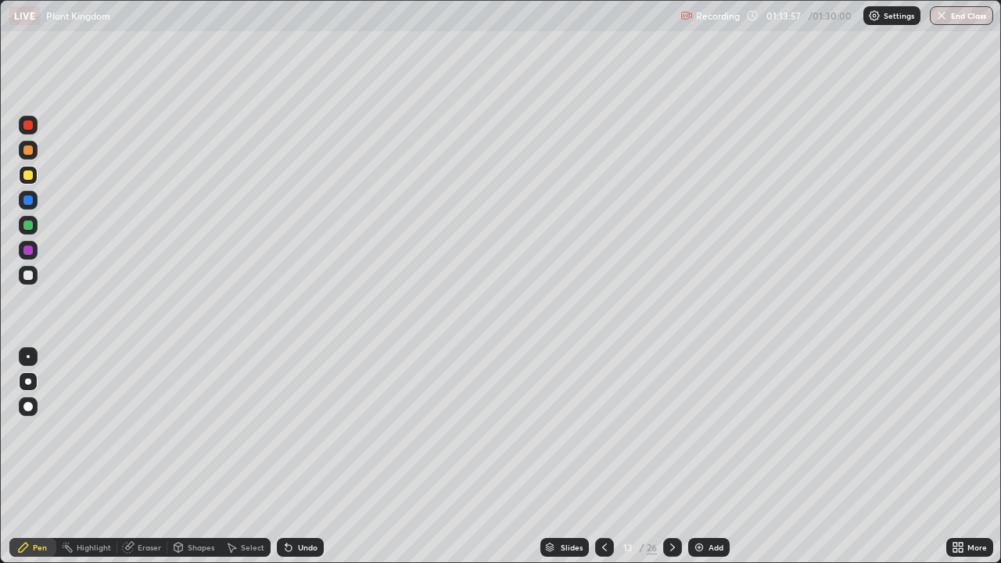
click at [27, 178] on div at bounding box center [27, 174] width 9 height 9
click at [308, 457] on div "Undo" at bounding box center [308, 547] width 20 height 8
click at [303, 457] on div "Undo" at bounding box center [308, 547] width 20 height 8
click at [289, 457] on div "Undo" at bounding box center [300, 547] width 47 height 19
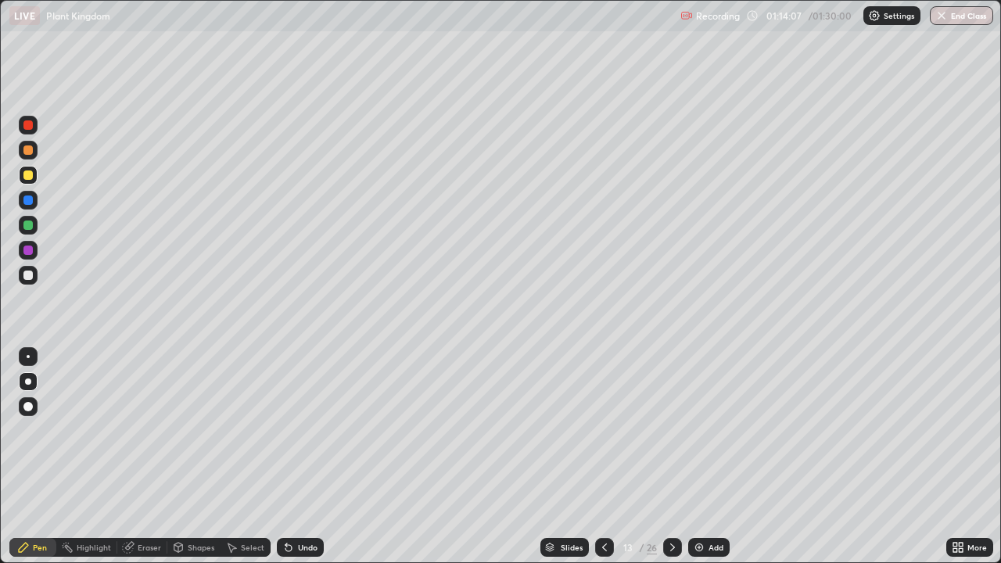
click at [298, 457] on div "Undo" at bounding box center [308, 547] width 20 height 8
click at [294, 457] on div "Undo" at bounding box center [300, 547] width 47 height 19
click at [285, 457] on icon at bounding box center [286, 544] width 2 height 2
click at [292, 457] on div "Undo" at bounding box center [300, 547] width 47 height 19
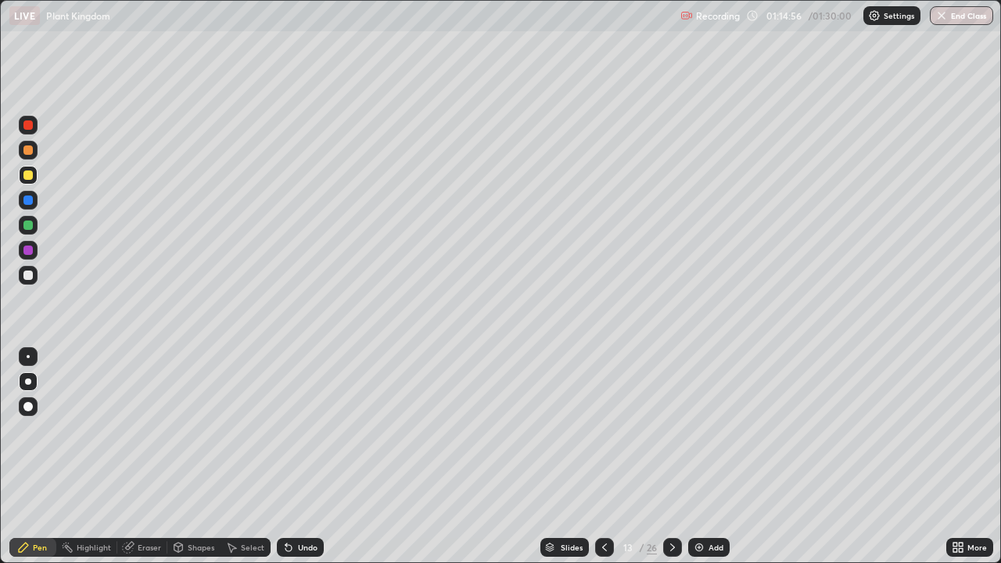
click at [30, 276] on div at bounding box center [27, 275] width 9 height 9
click at [144, 457] on div "Eraser" at bounding box center [149, 547] width 23 height 8
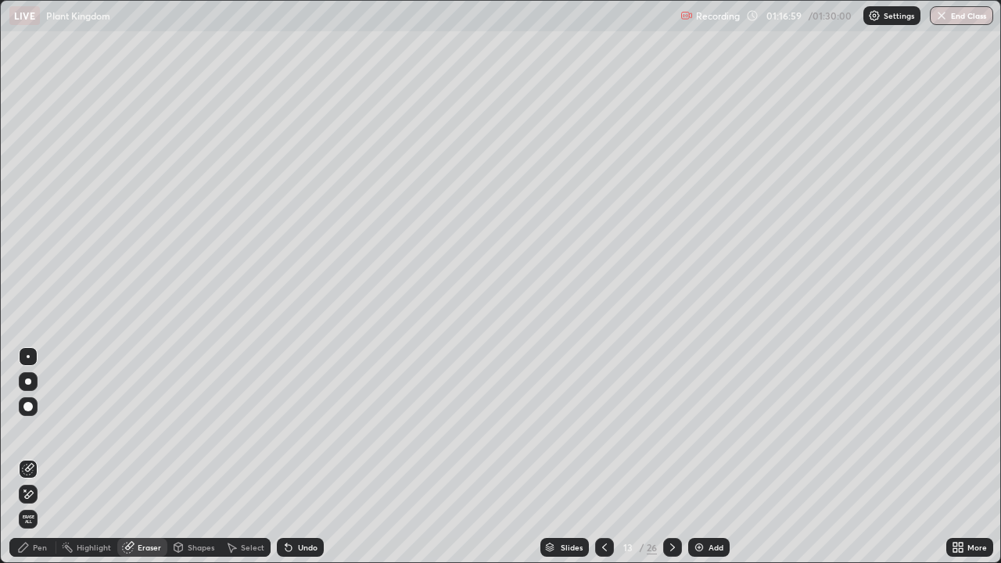
click at [34, 457] on div "Pen" at bounding box center [40, 547] width 14 height 8
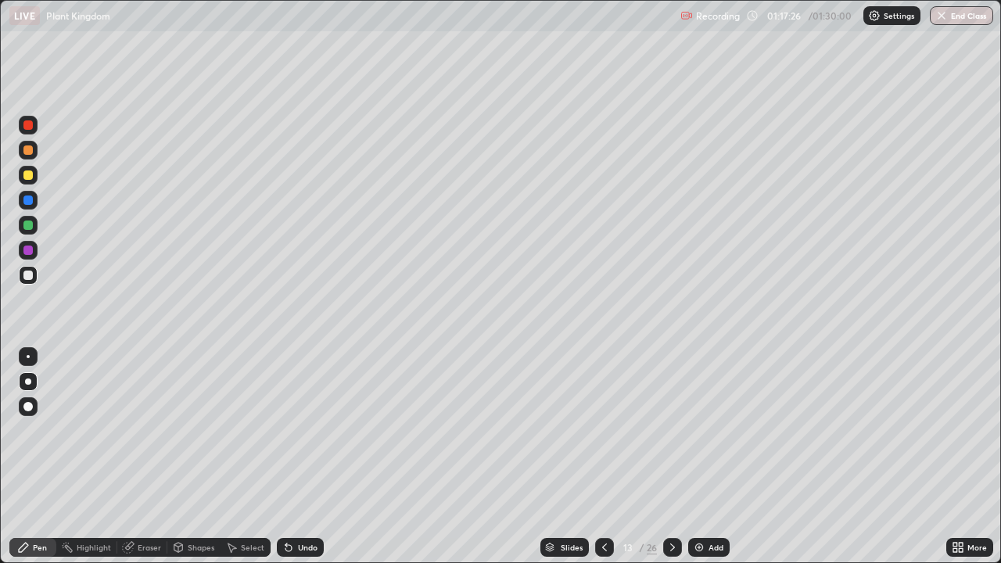
click at [298, 457] on div "Undo" at bounding box center [308, 547] width 20 height 8
click at [292, 457] on icon at bounding box center [288, 547] width 13 height 13
click at [286, 457] on icon at bounding box center [288, 548] width 6 height 6
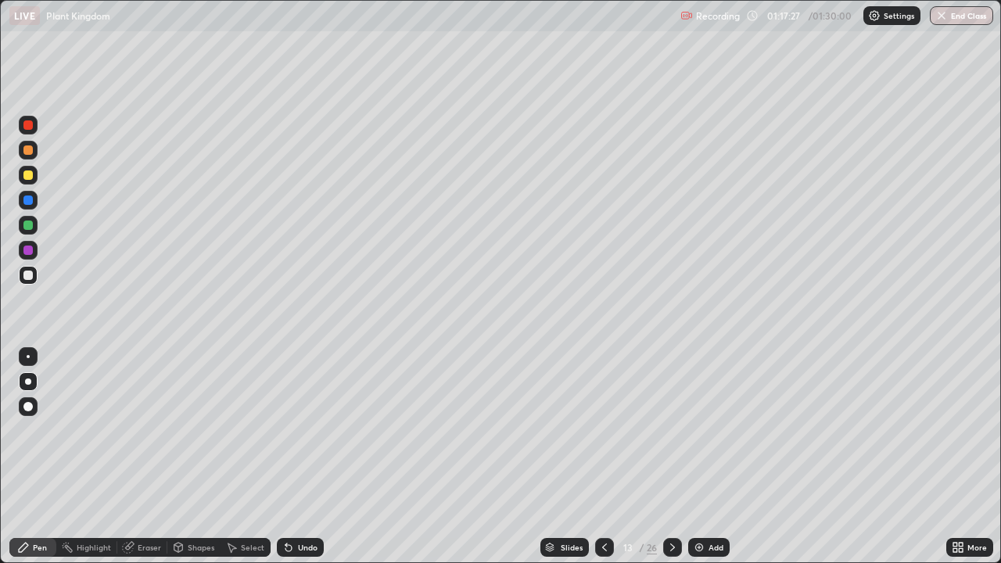
click at [285, 457] on icon at bounding box center [286, 544] width 2 height 2
click at [285, 457] on icon at bounding box center [288, 548] width 6 height 6
click at [265, 457] on div "Select" at bounding box center [245, 547] width 50 height 19
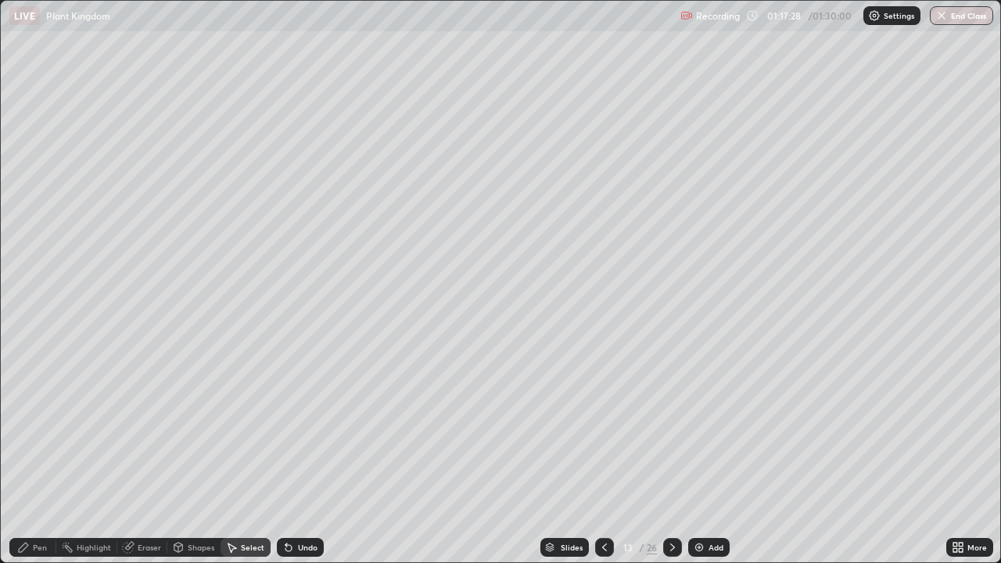
click at [266, 457] on div "Select" at bounding box center [245, 547] width 50 height 19
click at [267, 457] on div "Select" at bounding box center [245, 547] width 50 height 19
click at [261, 457] on div "Select" at bounding box center [252, 547] width 23 height 8
click at [260, 457] on div "Select" at bounding box center [252, 547] width 23 height 8
click at [256, 457] on div "Select" at bounding box center [252, 547] width 23 height 8
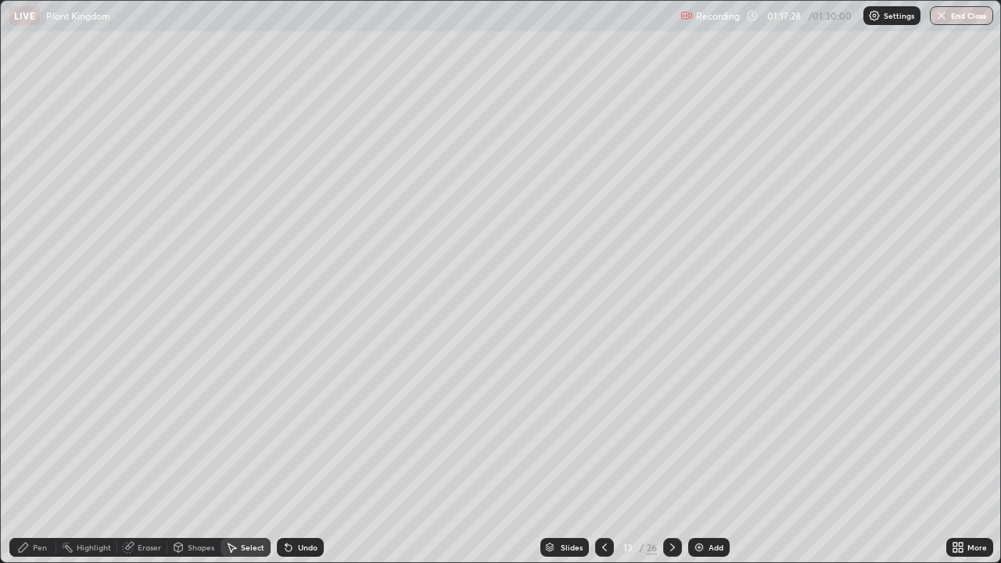
click at [255, 457] on div "Select" at bounding box center [252, 547] width 23 height 8
click at [254, 457] on div "Select" at bounding box center [252, 547] width 23 height 8
click at [39, 457] on div "Pen" at bounding box center [40, 547] width 14 height 8
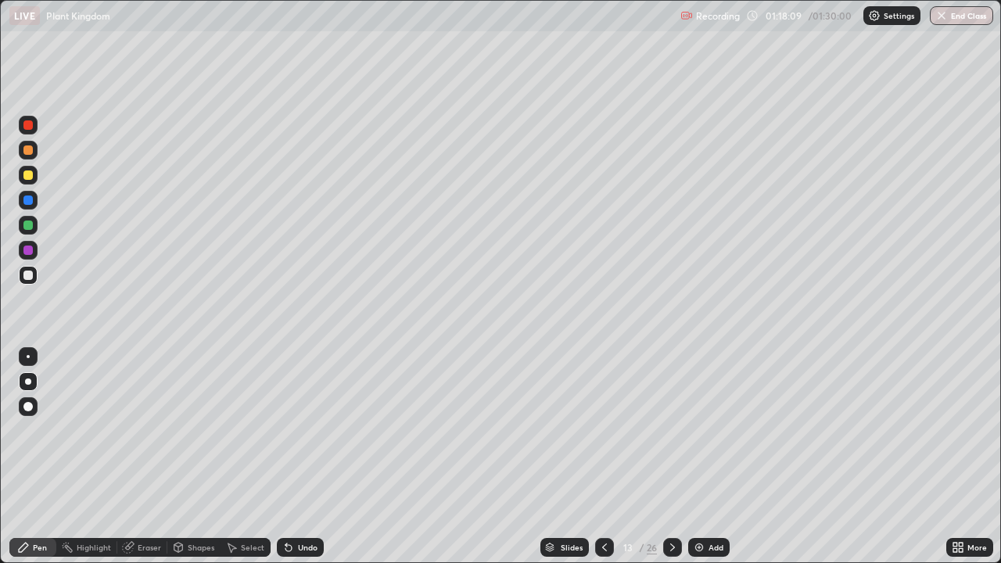
click at [149, 457] on div "Eraser" at bounding box center [149, 547] width 23 height 8
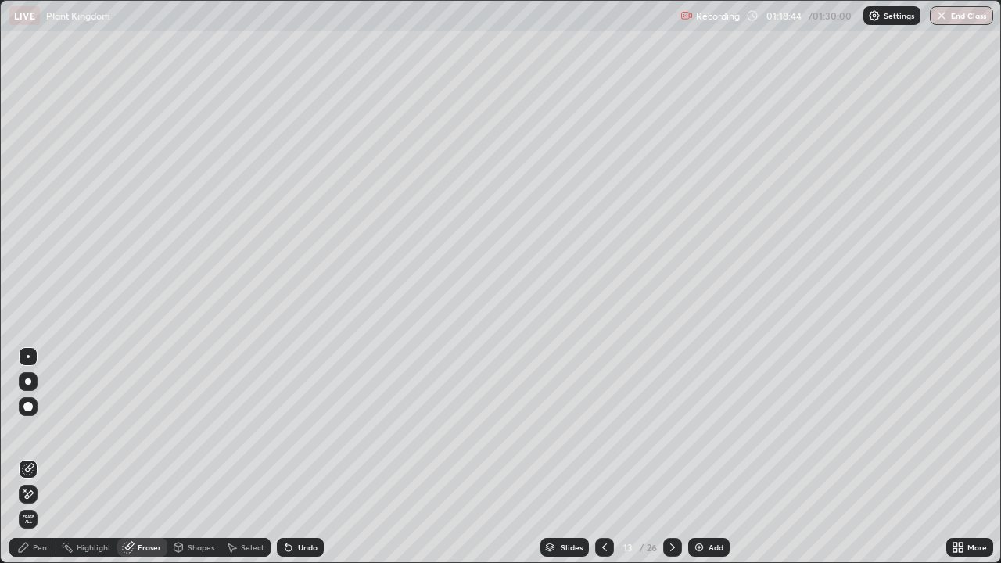
click at [47, 457] on div "Pen" at bounding box center [32, 547] width 47 height 19
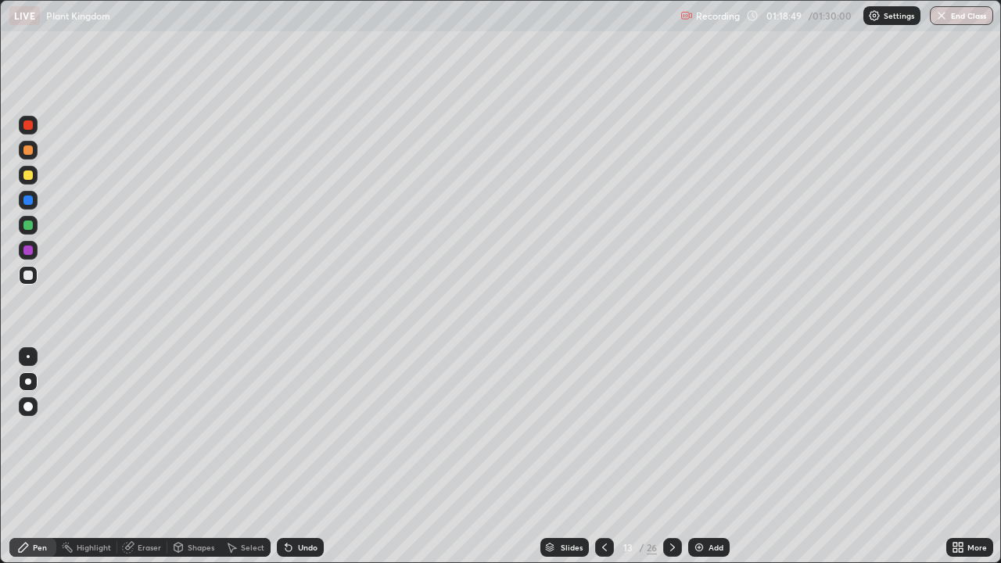
click at [30, 178] on div at bounding box center [27, 174] width 9 height 9
click at [699, 457] on img at bounding box center [699, 547] width 13 height 13
click at [31, 275] on div at bounding box center [27, 275] width 9 height 9
click at [28, 176] on div at bounding box center [27, 174] width 9 height 9
click at [31, 274] on div at bounding box center [27, 275] width 9 height 9
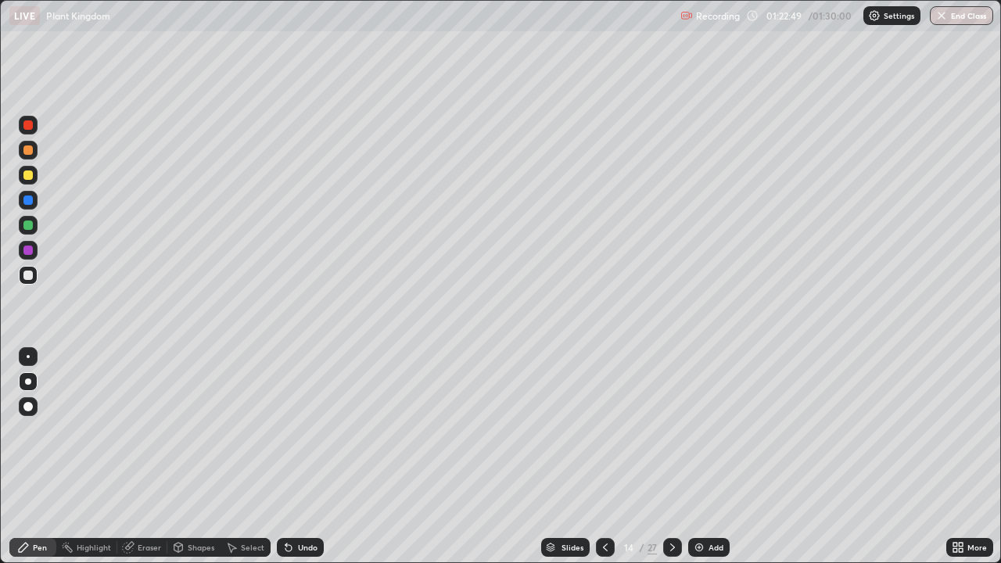
click at [32, 274] on div at bounding box center [27, 275] width 9 height 9
click at [25, 204] on div at bounding box center [27, 199] width 9 height 9
click at [25, 203] on div at bounding box center [27, 199] width 9 height 9
click at [28, 176] on div at bounding box center [27, 174] width 9 height 9
click at [27, 274] on div at bounding box center [27, 275] width 9 height 9
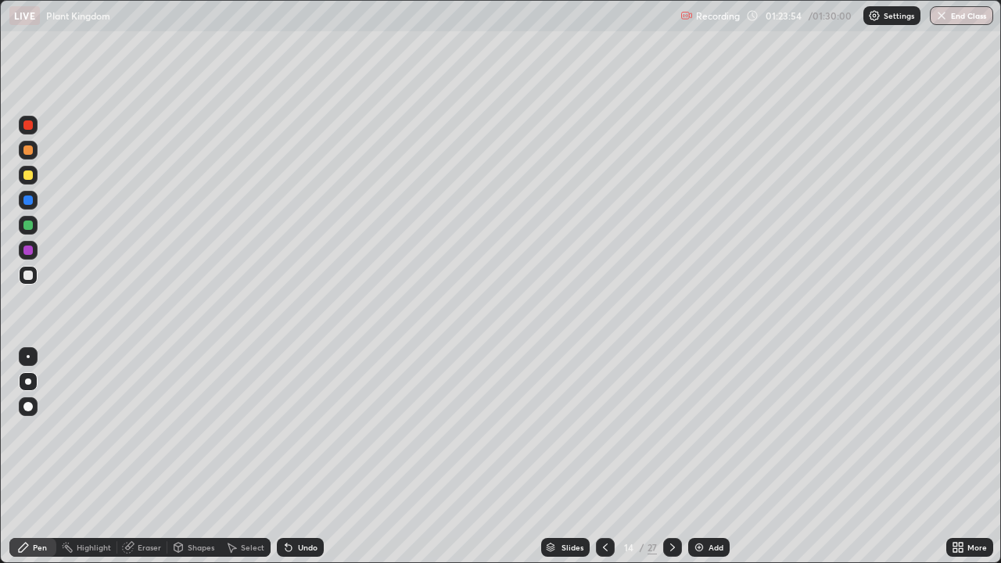
click at [27, 272] on div at bounding box center [27, 275] width 9 height 9
click at [27, 277] on div at bounding box center [27, 275] width 9 height 9
click at [286, 457] on icon at bounding box center [288, 548] width 6 height 6
click at [298, 457] on div "Undo" at bounding box center [308, 547] width 20 height 8
click at [295, 457] on div "Undo" at bounding box center [300, 547] width 47 height 19
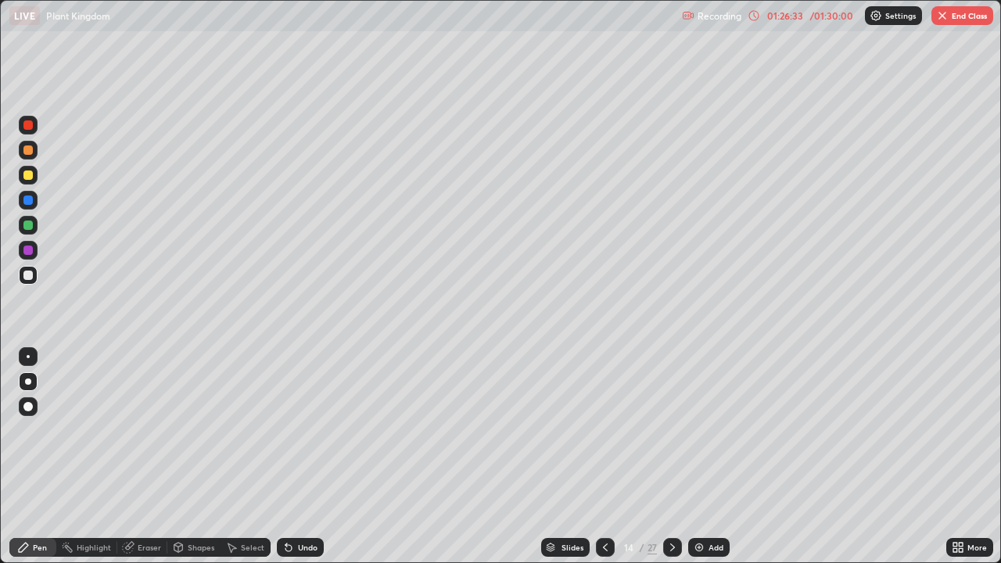
click at [30, 177] on div at bounding box center [27, 174] width 9 height 9
click at [29, 203] on div at bounding box center [27, 199] width 9 height 9
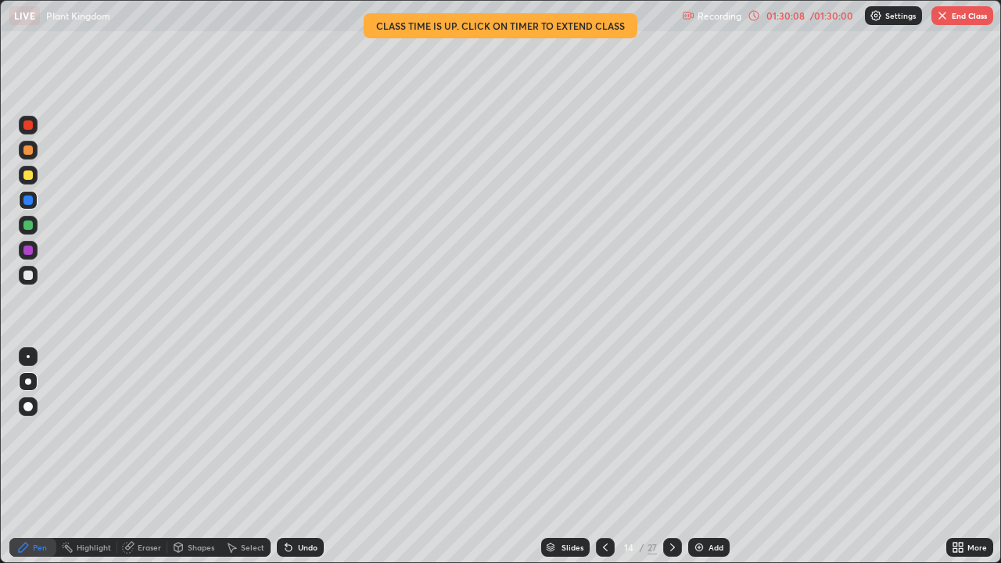
click at [795, 13] on div "01:30:08" at bounding box center [785, 15] width 44 height 9
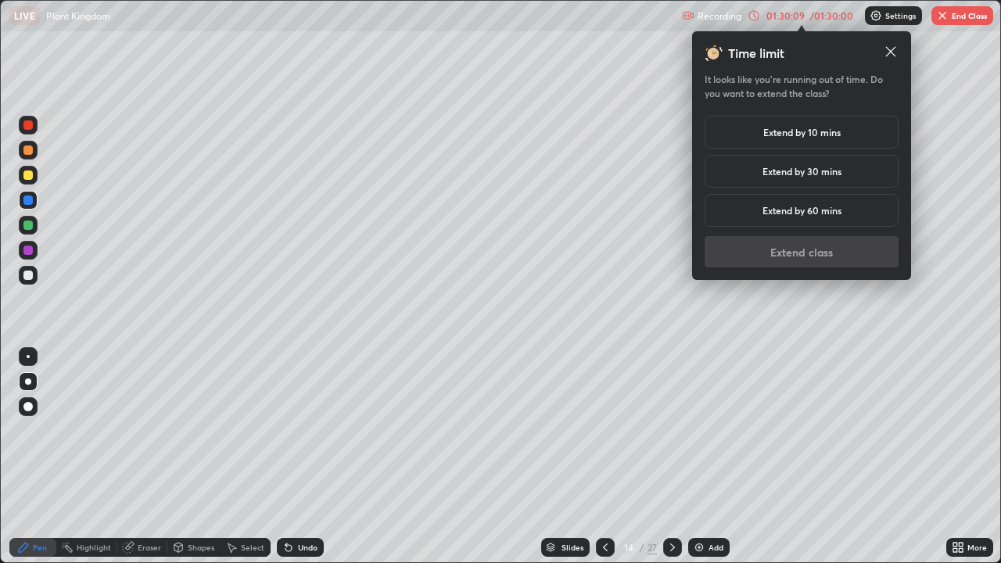
click at [817, 135] on h5 "Extend by 10 mins" at bounding box center [801, 132] width 77 height 14
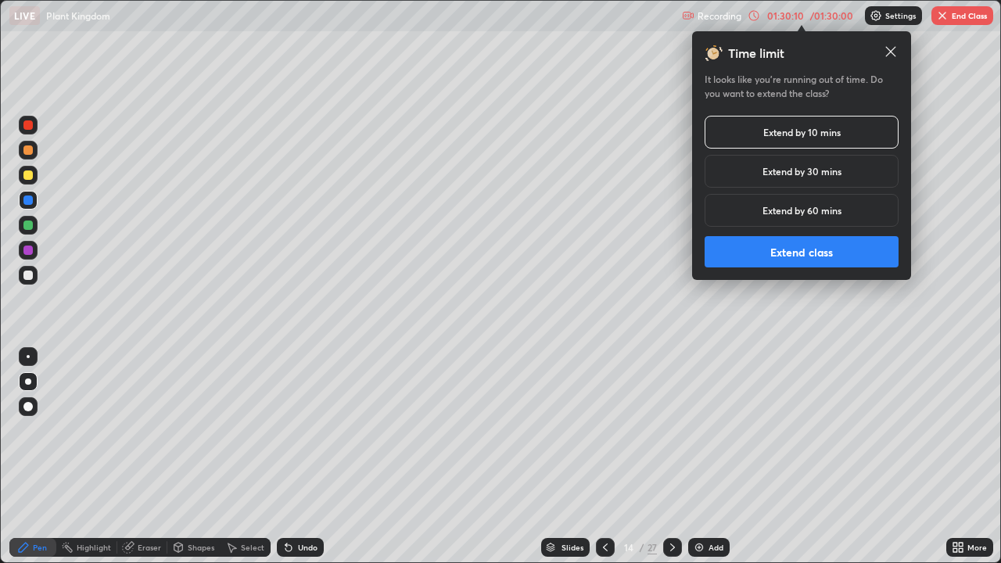
click at [830, 251] on button "Extend class" at bounding box center [801, 251] width 194 height 31
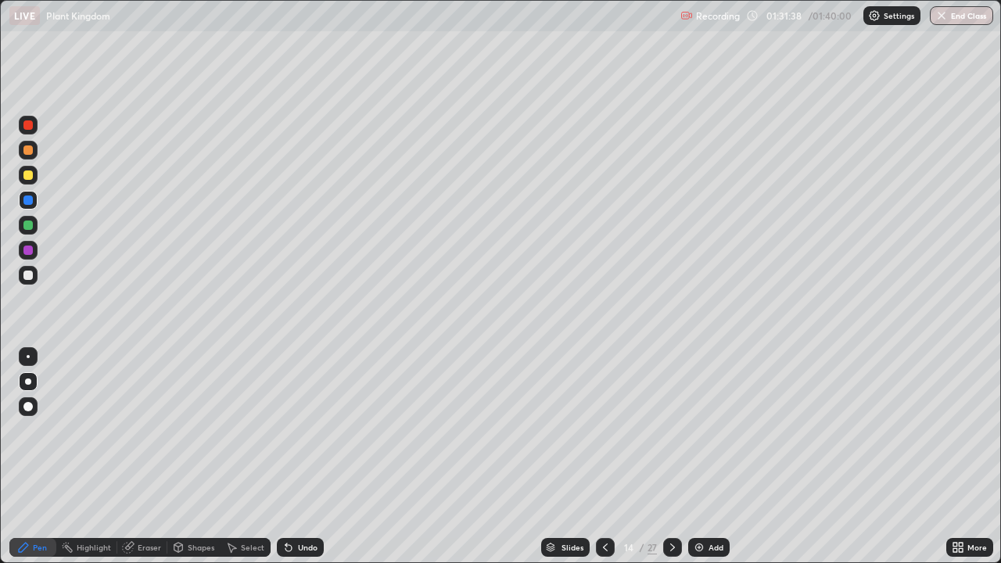
click at [695, 457] on img at bounding box center [699, 547] width 13 height 13
click at [28, 176] on div at bounding box center [27, 174] width 9 height 9
click at [31, 274] on div at bounding box center [27, 275] width 9 height 9
click at [30, 176] on div at bounding box center [27, 174] width 9 height 9
click at [291, 457] on div "Undo" at bounding box center [300, 547] width 47 height 19
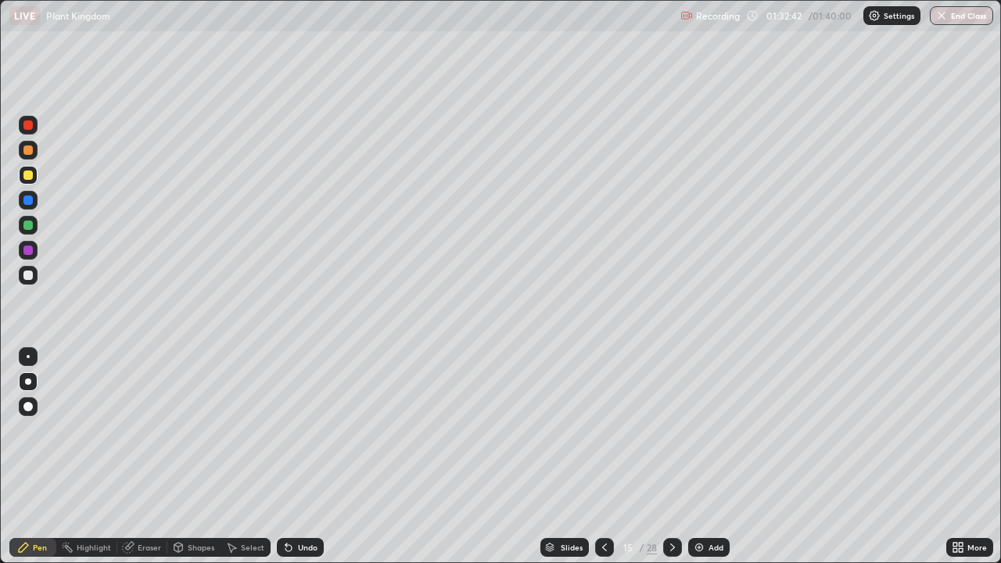
click at [29, 274] on div at bounding box center [27, 275] width 9 height 9
click at [299, 457] on div "Undo" at bounding box center [300, 547] width 47 height 19
click at [303, 457] on div "Undo" at bounding box center [300, 547] width 47 height 19
click at [298, 457] on div "Undo" at bounding box center [300, 547] width 47 height 19
click at [293, 457] on div "Undo" at bounding box center [300, 547] width 47 height 19
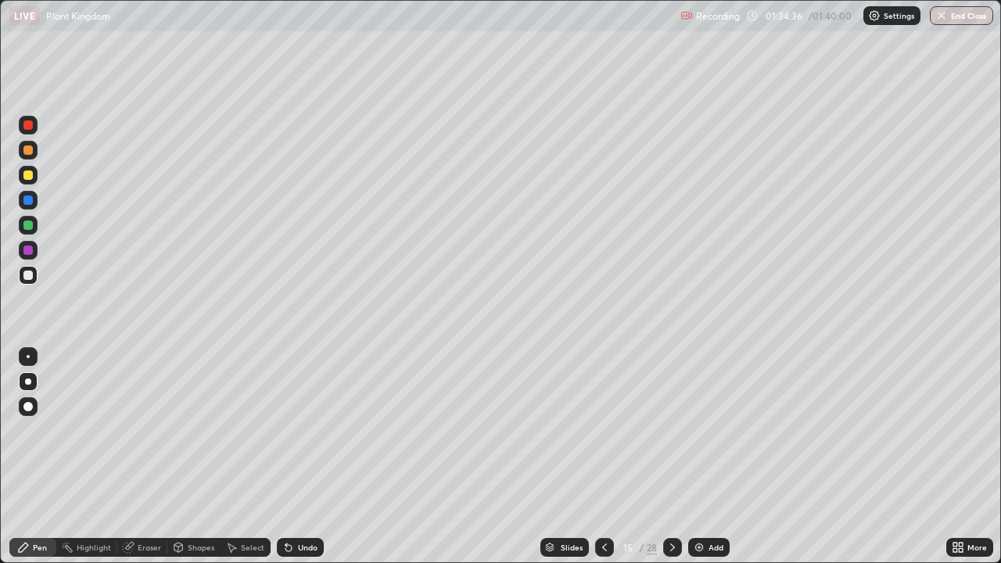
click at [288, 457] on div "Undo" at bounding box center [300, 547] width 47 height 19
click at [285, 457] on icon at bounding box center [286, 544] width 2 height 2
click at [285, 457] on div "Undo" at bounding box center [300, 547] width 47 height 19
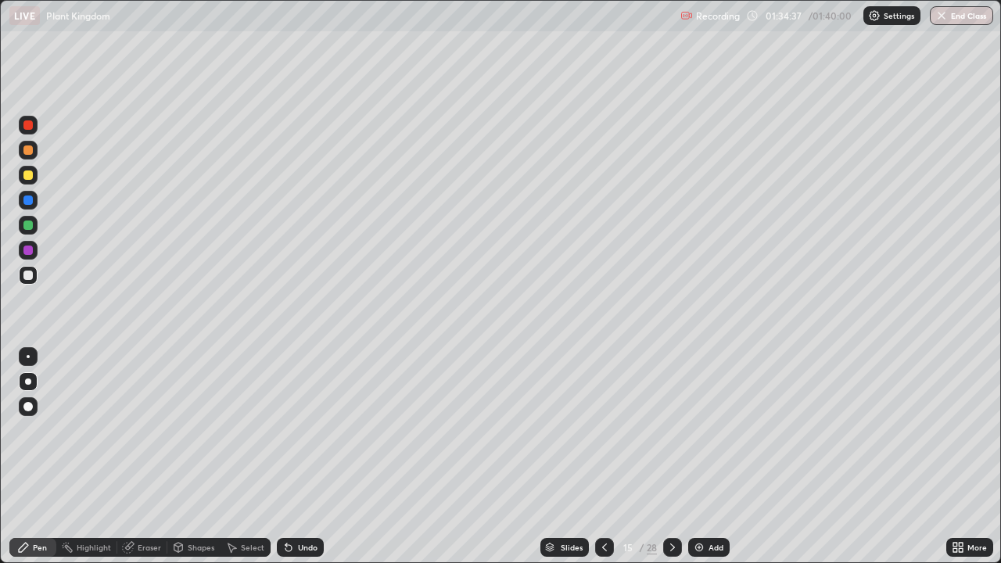
click at [285, 457] on div "Undo" at bounding box center [300, 547] width 47 height 19
click at [285, 457] on icon at bounding box center [286, 544] width 2 height 2
click at [294, 457] on div "Undo" at bounding box center [300, 547] width 47 height 19
click at [297, 457] on div "Undo" at bounding box center [300, 547] width 47 height 19
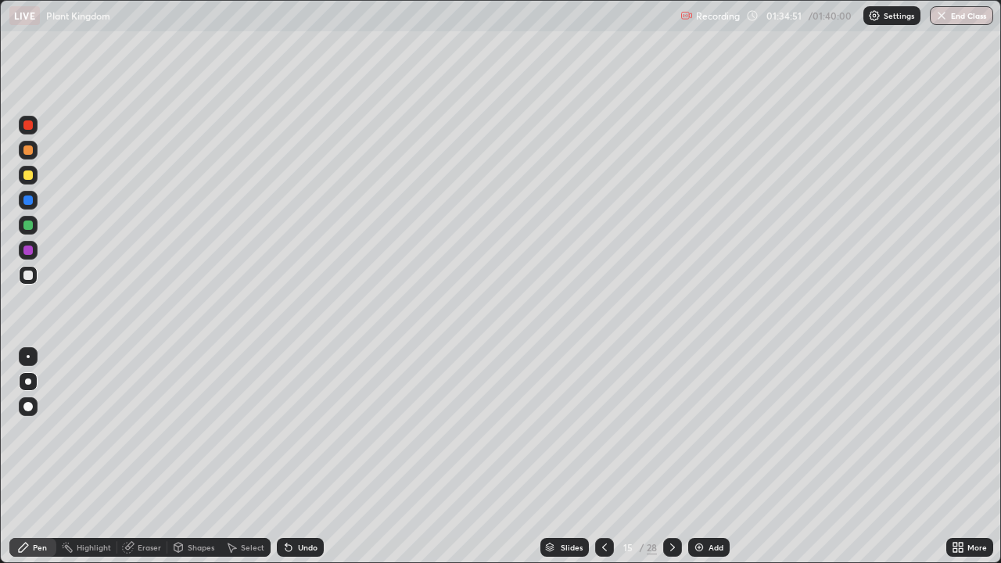
click at [295, 457] on div "Undo" at bounding box center [300, 547] width 47 height 19
click at [292, 457] on div "Undo" at bounding box center [300, 547] width 47 height 19
click at [286, 457] on icon at bounding box center [288, 548] width 6 height 6
click at [27, 177] on div at bounding box center [27, 174] width 9 height 9
click at [22, 200] on div at bounding box center [28, 200] width 19 height 19
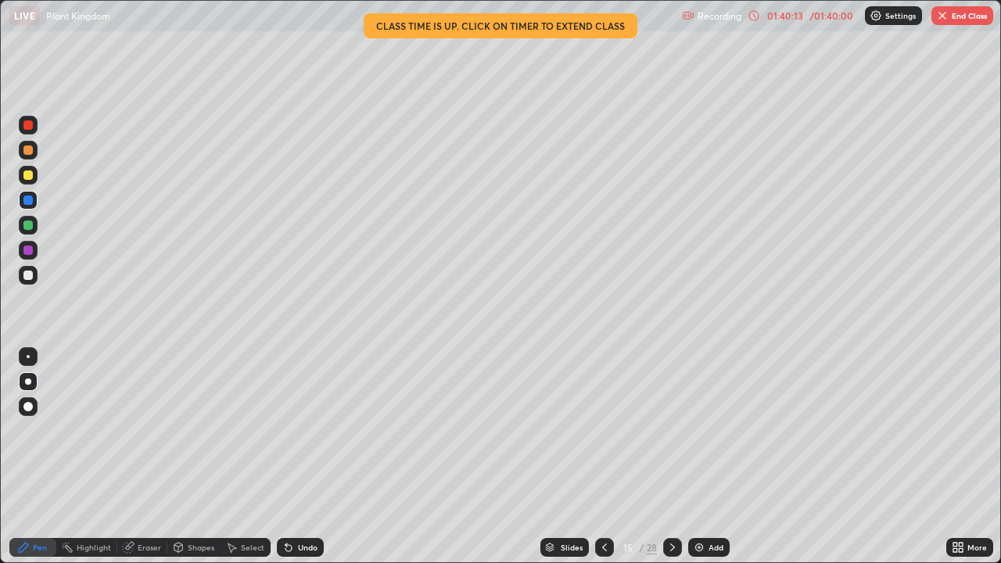
click at [944, 20] on img "button" at bounding box center [942, 15] width 13 height 13
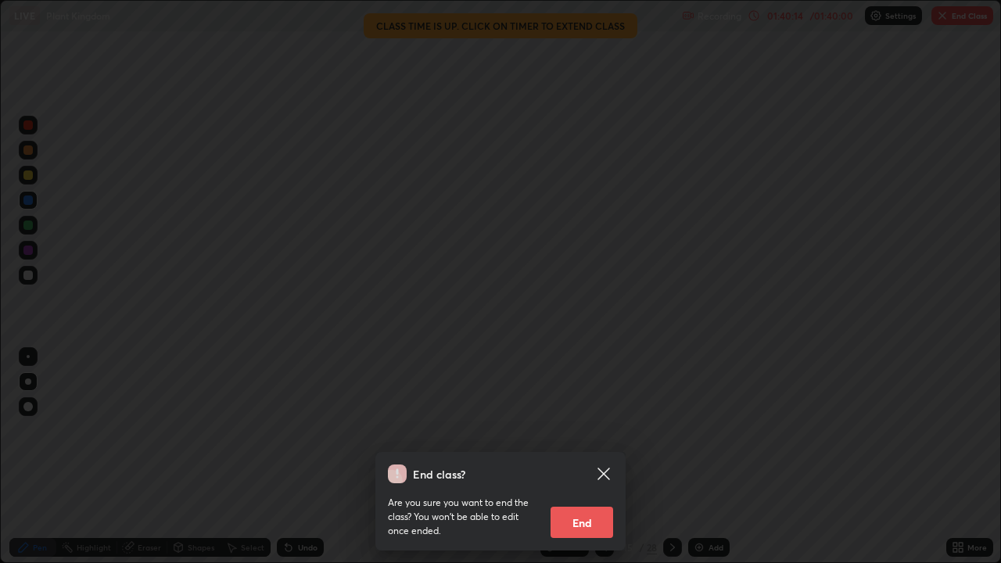
click at [586, 457] on button "End" at bounding box center [581, 522] width 63 height 31
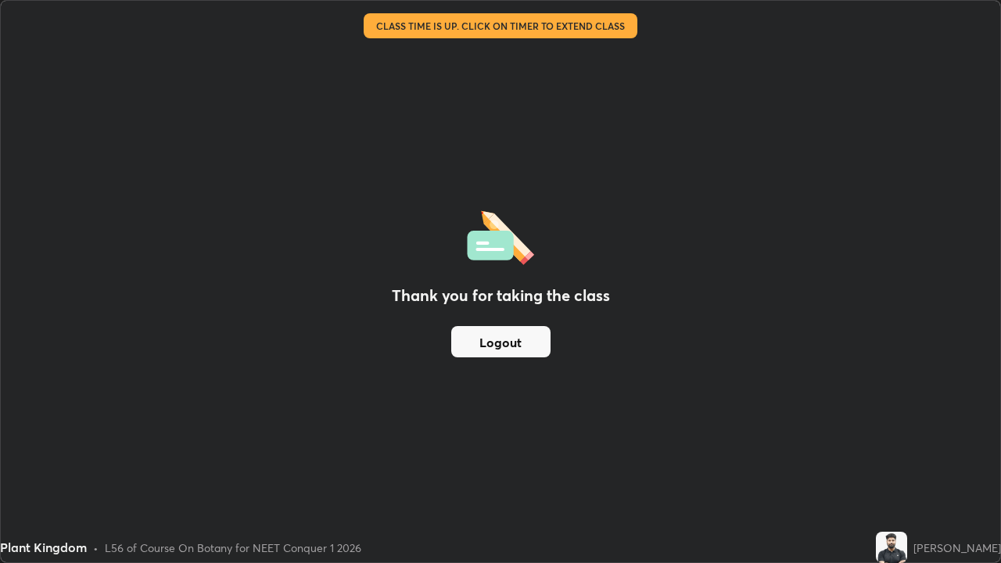
click at [503, 350] on button "Logout" at bounding box center [500, 341] width 99 height 31
click at [501, 339] on button "Logout" at bounding box center [500, 341] width 99 height 31
click at [488, 342] on button "Logout" at bounding box center [500, 341] width 99 height 31
